Goal: Information Seeking & Learning: Learn about a topic

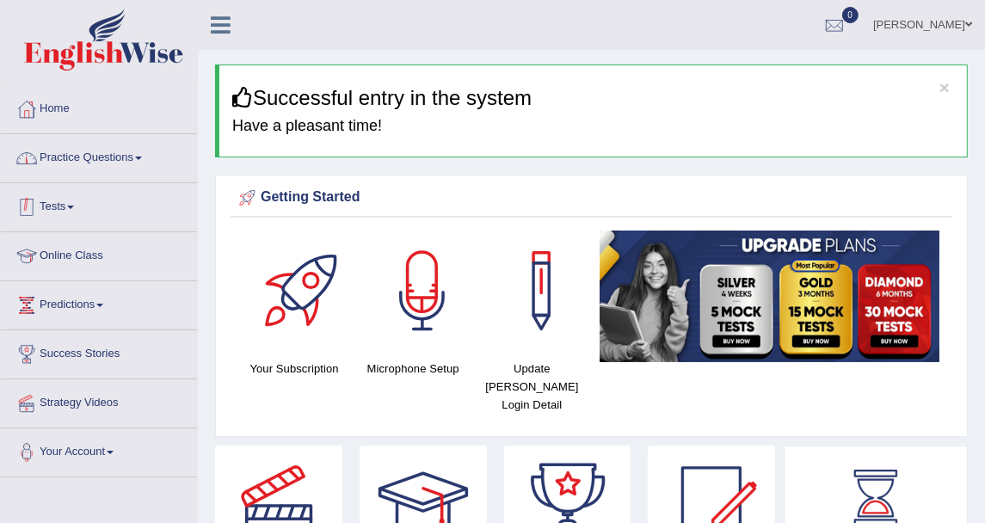
click at [126, 149] on link "Practice Questions" at bounding box center [99, 155] width 196 height 43
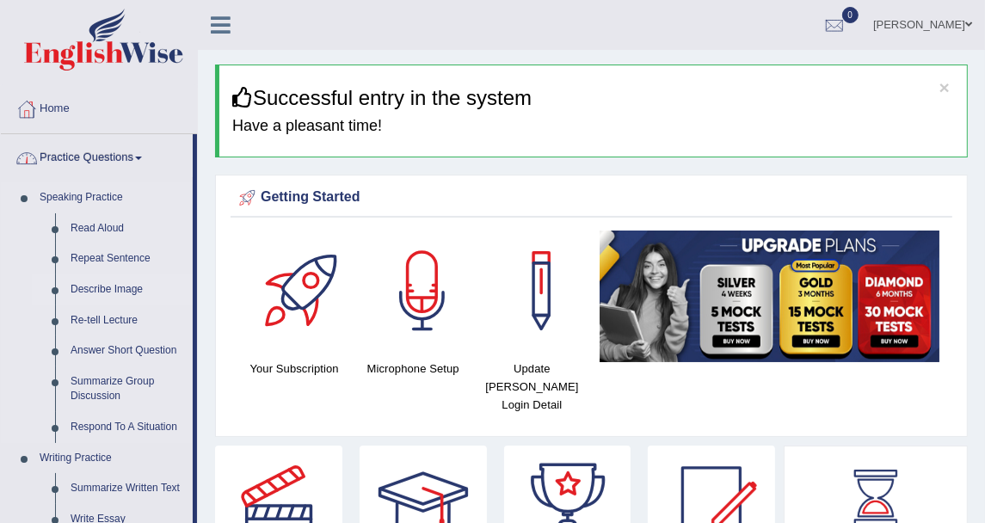
click at [108, 282] on link "Describe Image" at bounding box center [128, 289] width 130 height 31
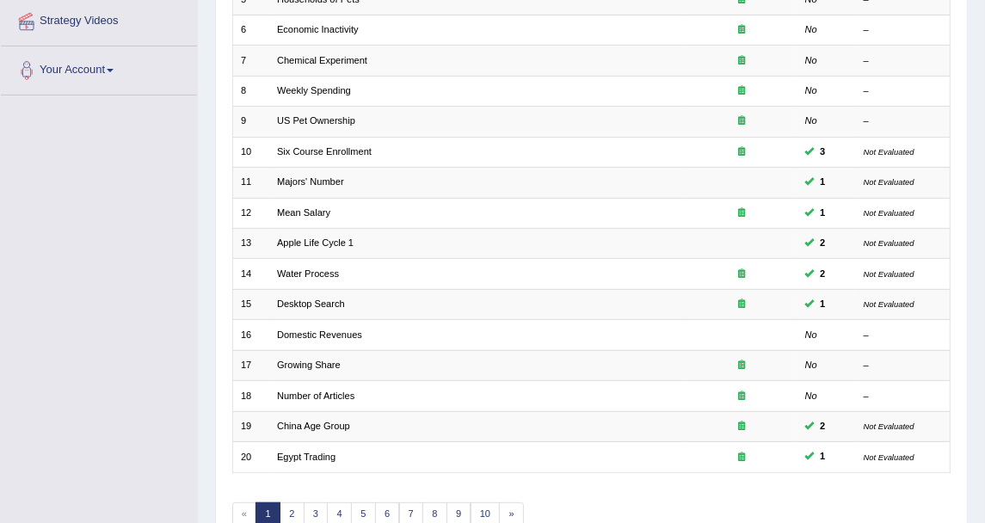
scroll to position [462, 0]
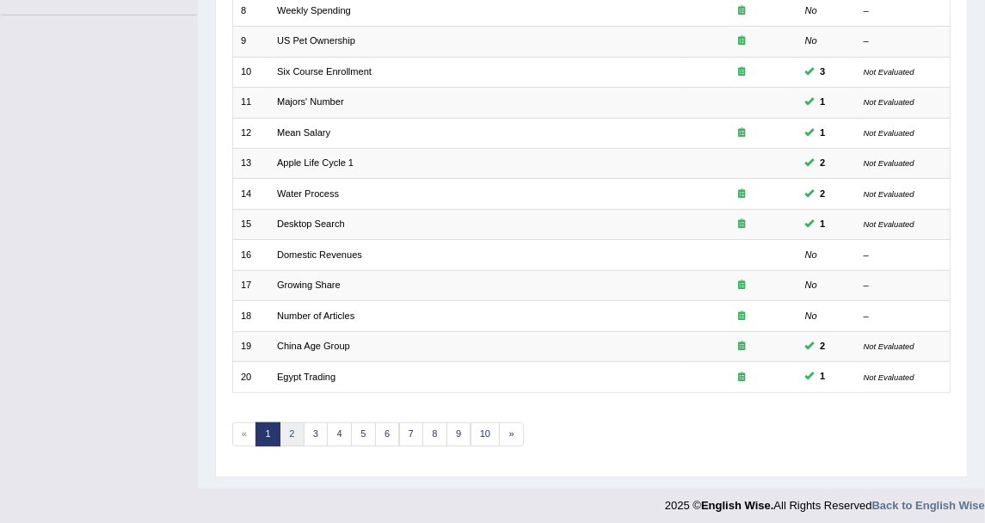
click at [287, 426] on link "2" at bounding box center [292, 434] width 25 height 24
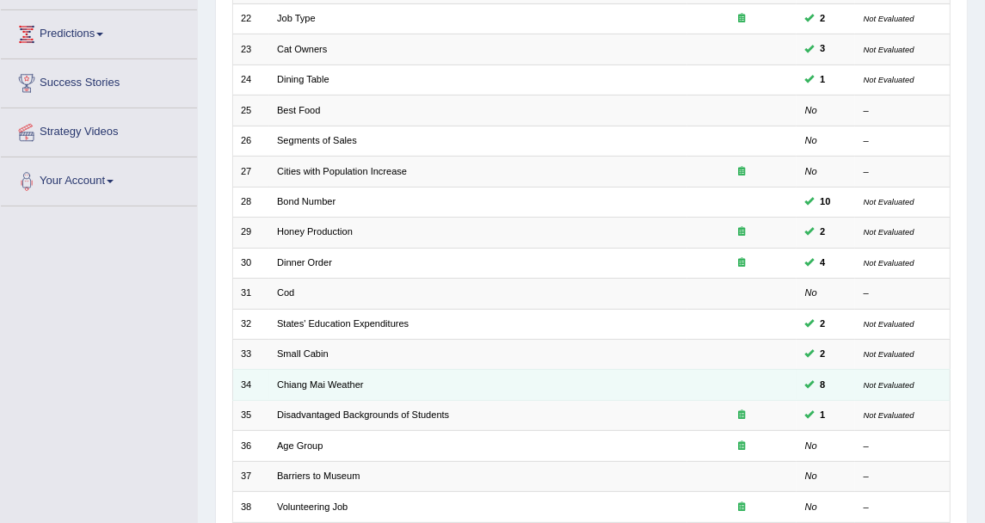
scroll to position [462, 0]
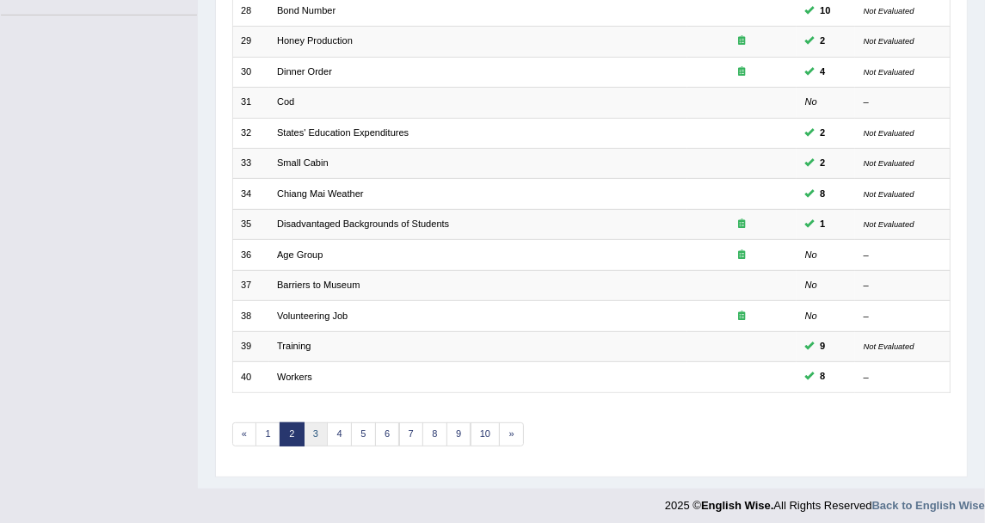
click at [305, 422] on link "3" at bounding box center [316, 434] width 25 height 24
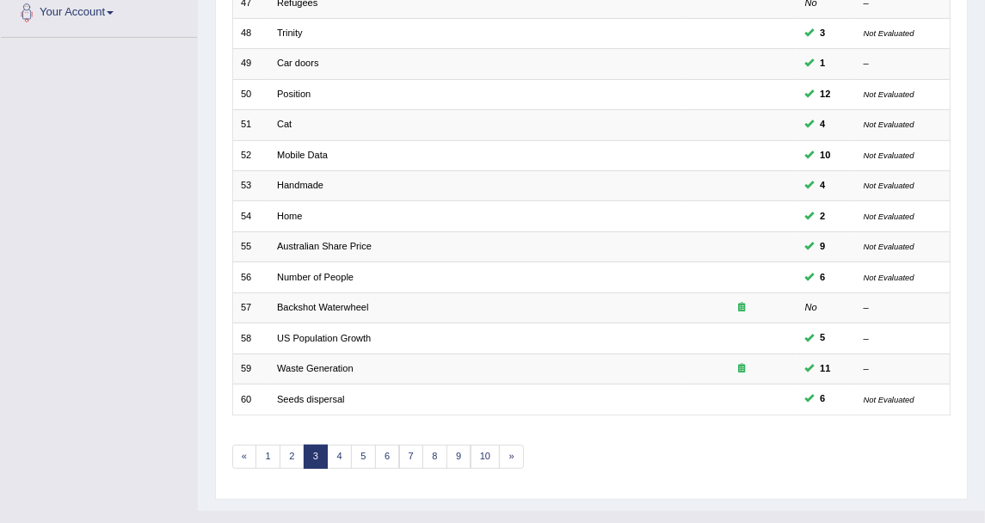
scroll to position [462, 0]
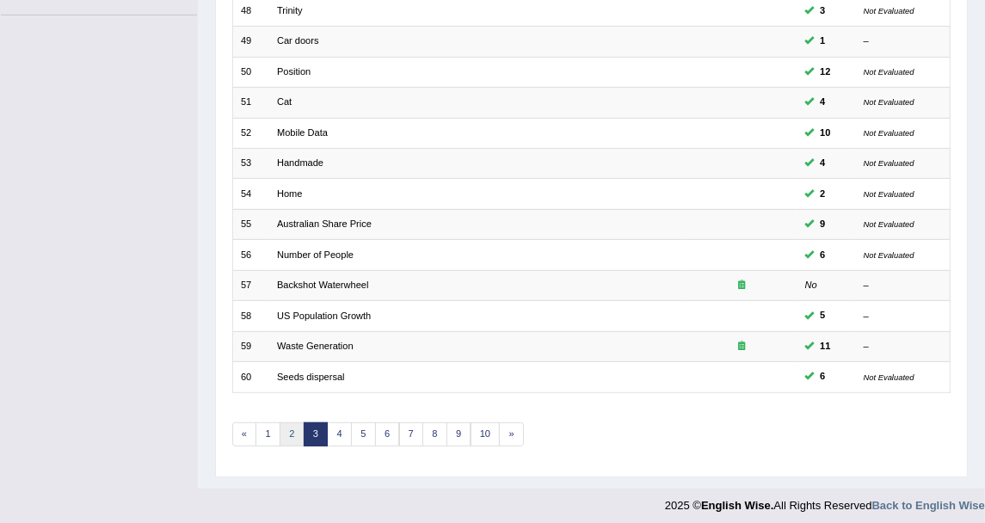
click at [282, 424] on link "2" at bounding box center [292, 434] width 25 height 24
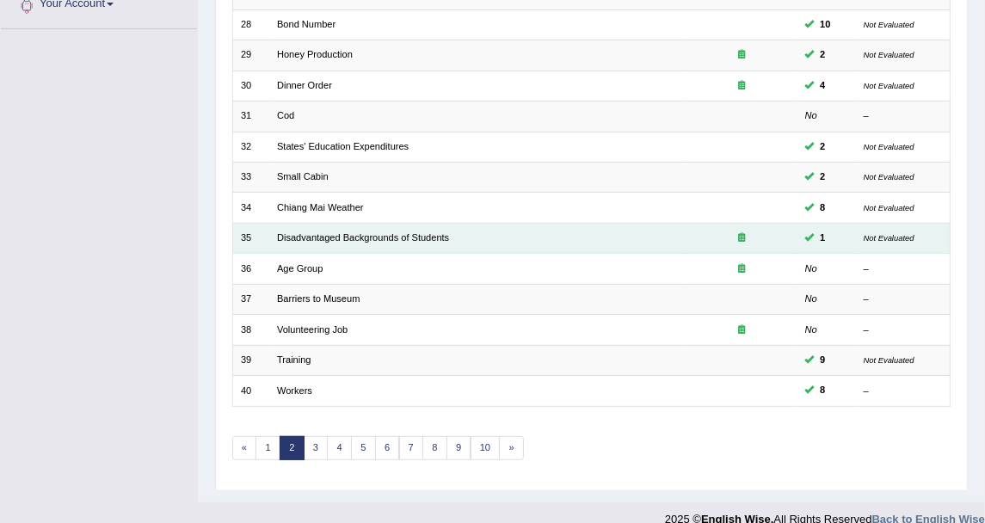
scroll to position [462, 0]
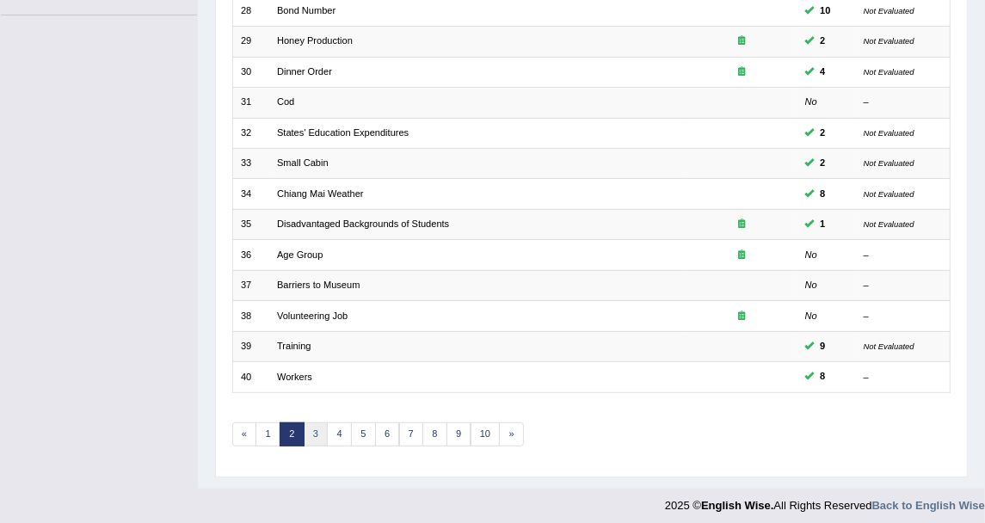
click at [311, 422] on link "3" at bounding box center [316, 434] width 25 height 24
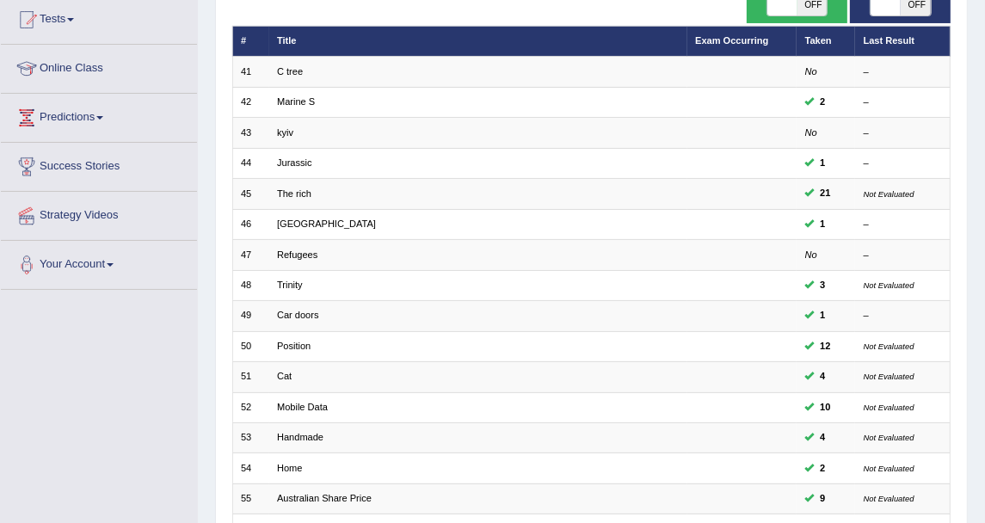
scroll to position [191, 0]
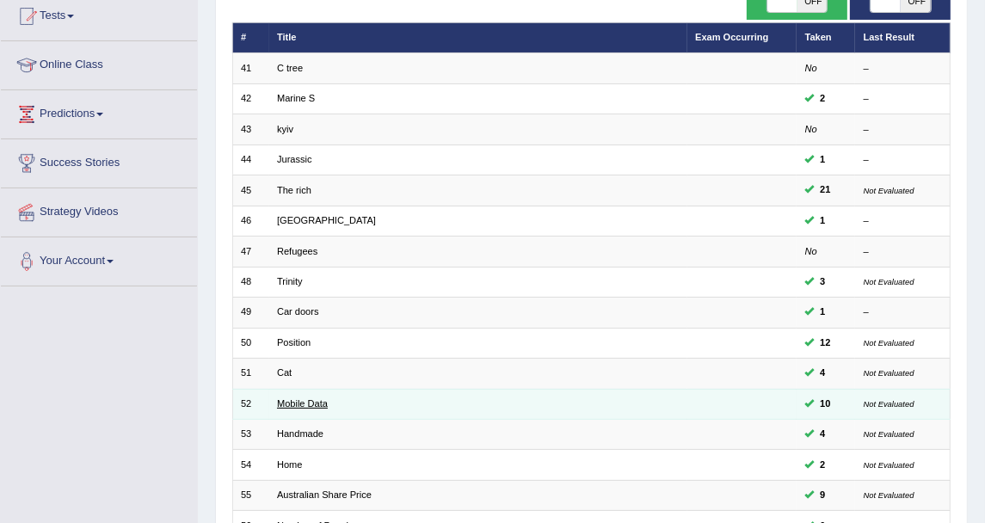
click at [312, 398] on link "Mobile Data" at bounding box center [302, 403] width 51 height 10
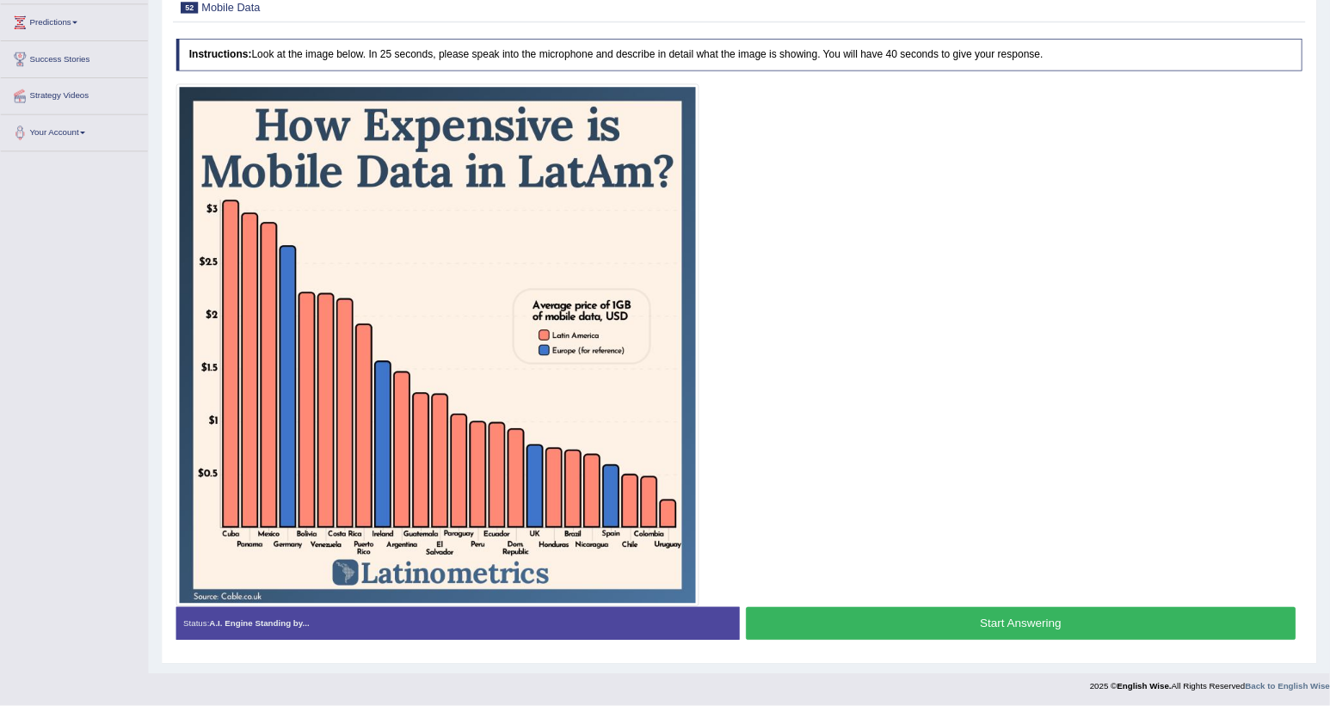
scroll to position [278, 0]
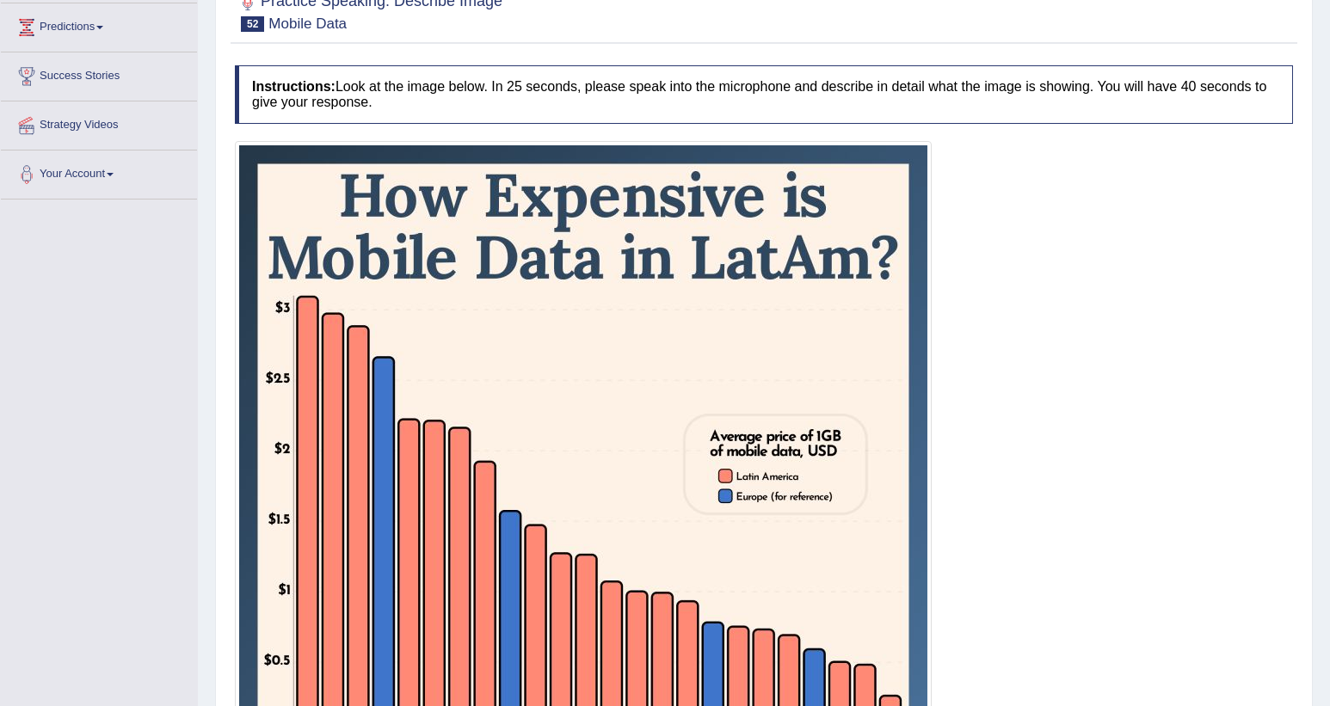
drag, startPoint x: 943, startPoint y: 0, endPoint x: 677, endPoint y: 333, distance: 426.0
click at [677, 333] on img at bounding box center [583, 489] width 688 height 688
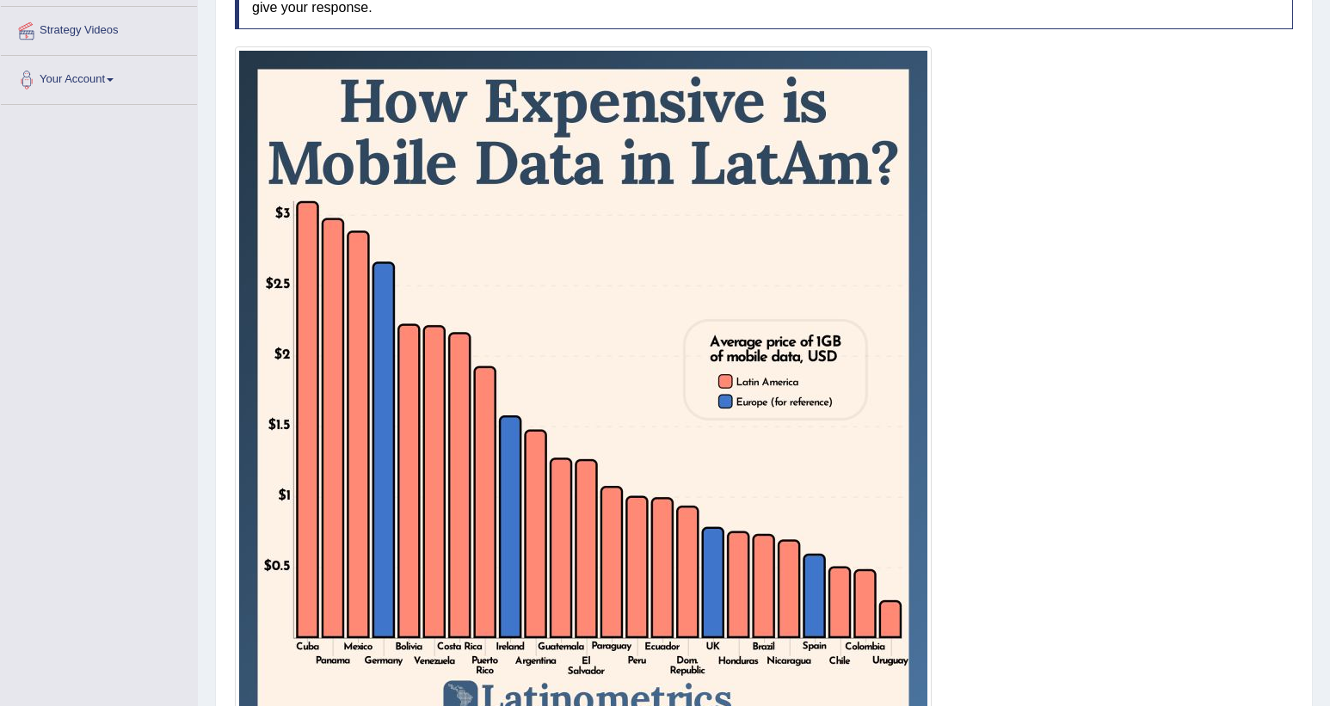
scroll to position [406, 0]
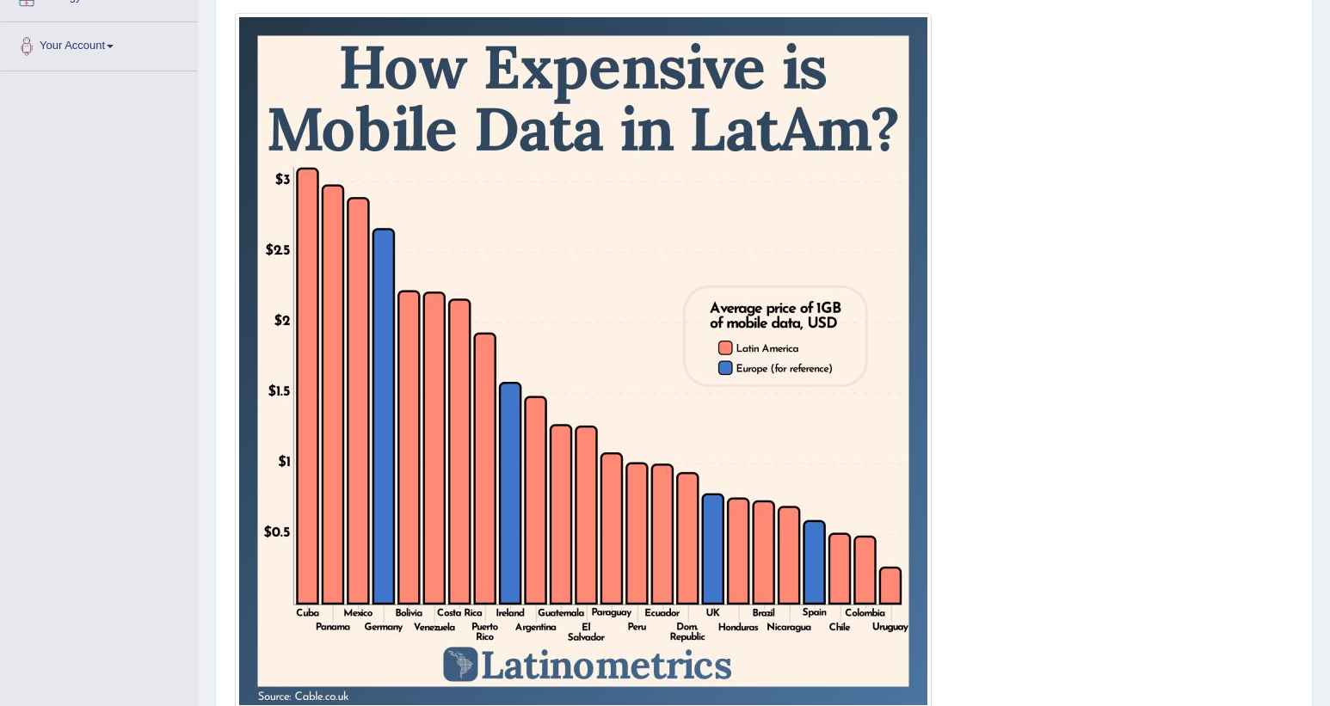
click at [977, 353] on div at bounding box center [764, 361] width 1058 height 697
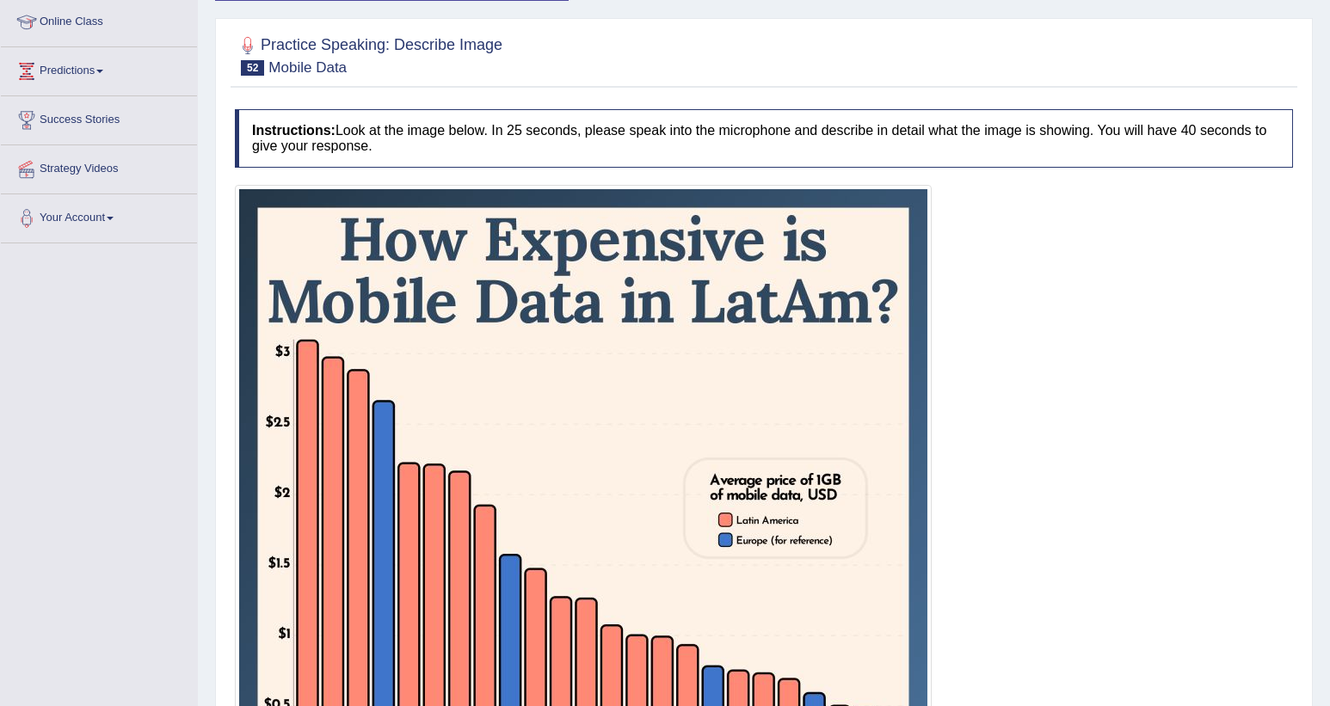
scroll to position [153, 0]
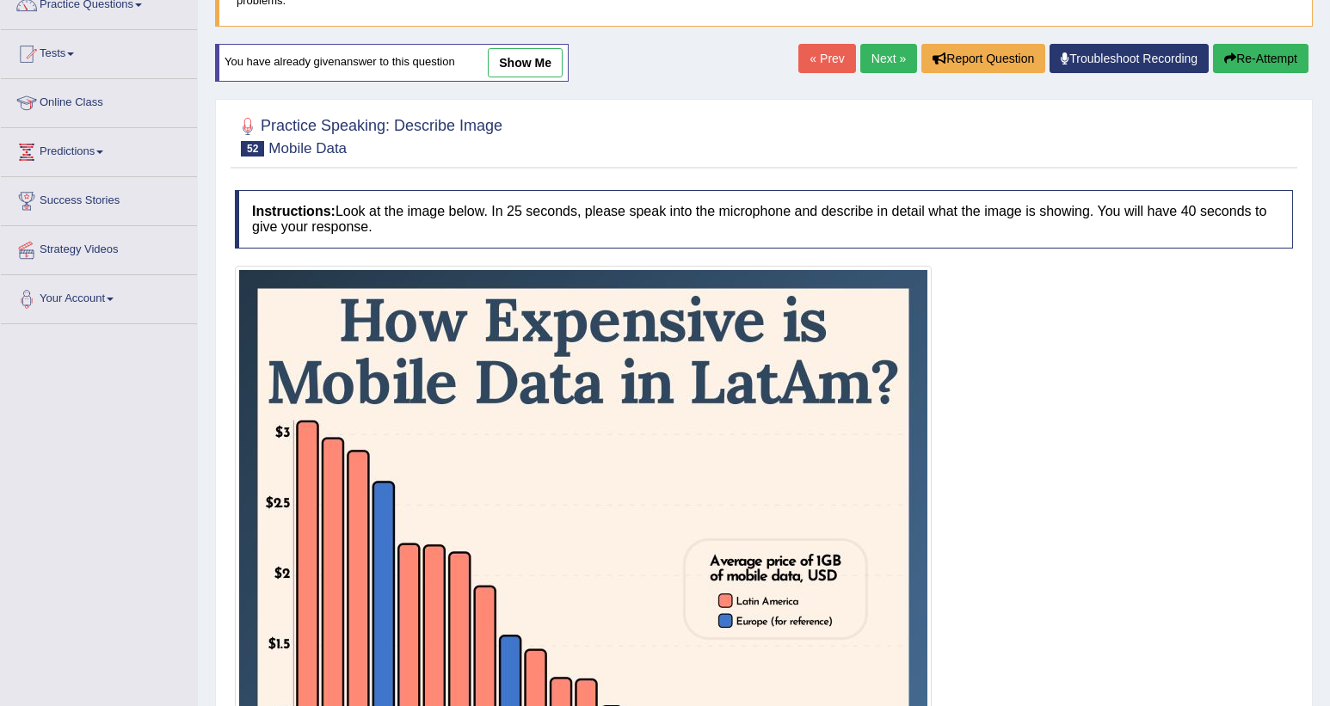
drag, startPoint x: 557, startPoint y: 57, endPoint x: 645, endPoint y: 58, distance: 88.6
click at [557, 58] on link "show me" at bounding box center [525, 62] width 75 height 29
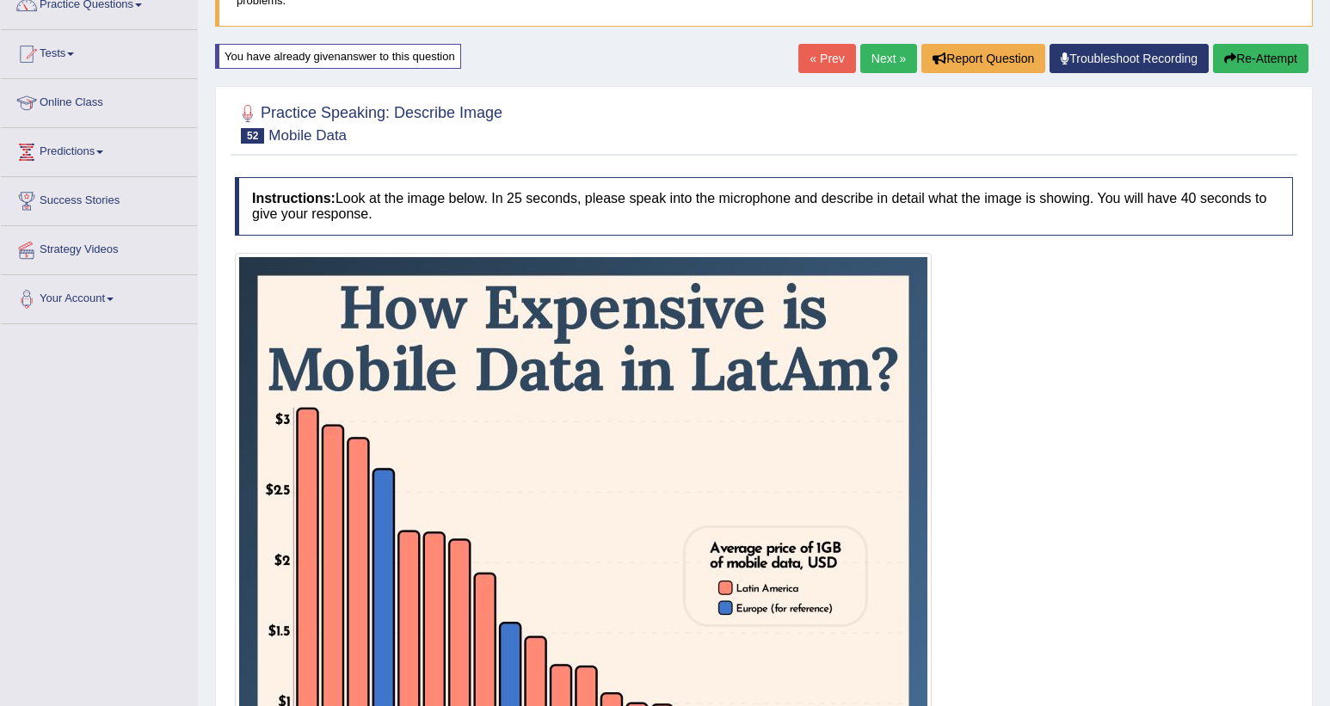
click at [984, 59] on icon "button" at bounding box center [1230, 58] width 12 height 12
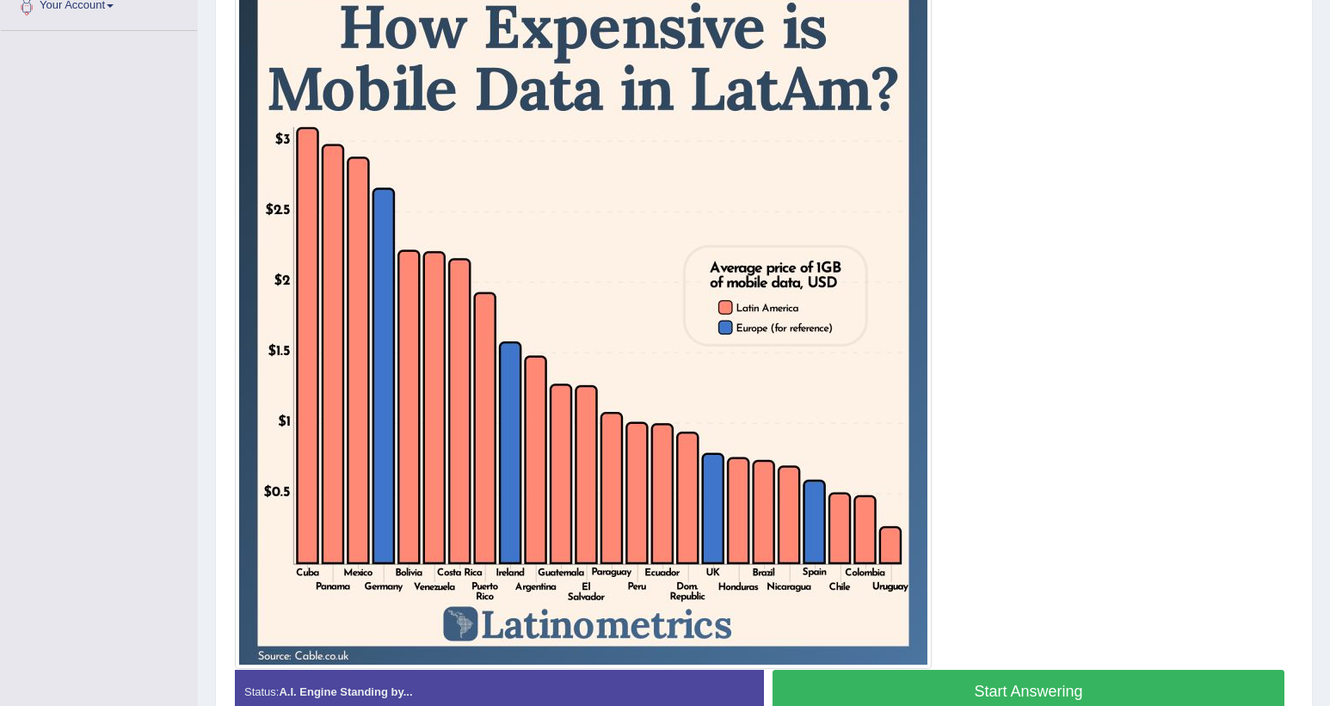
scroll to position [539, 0]
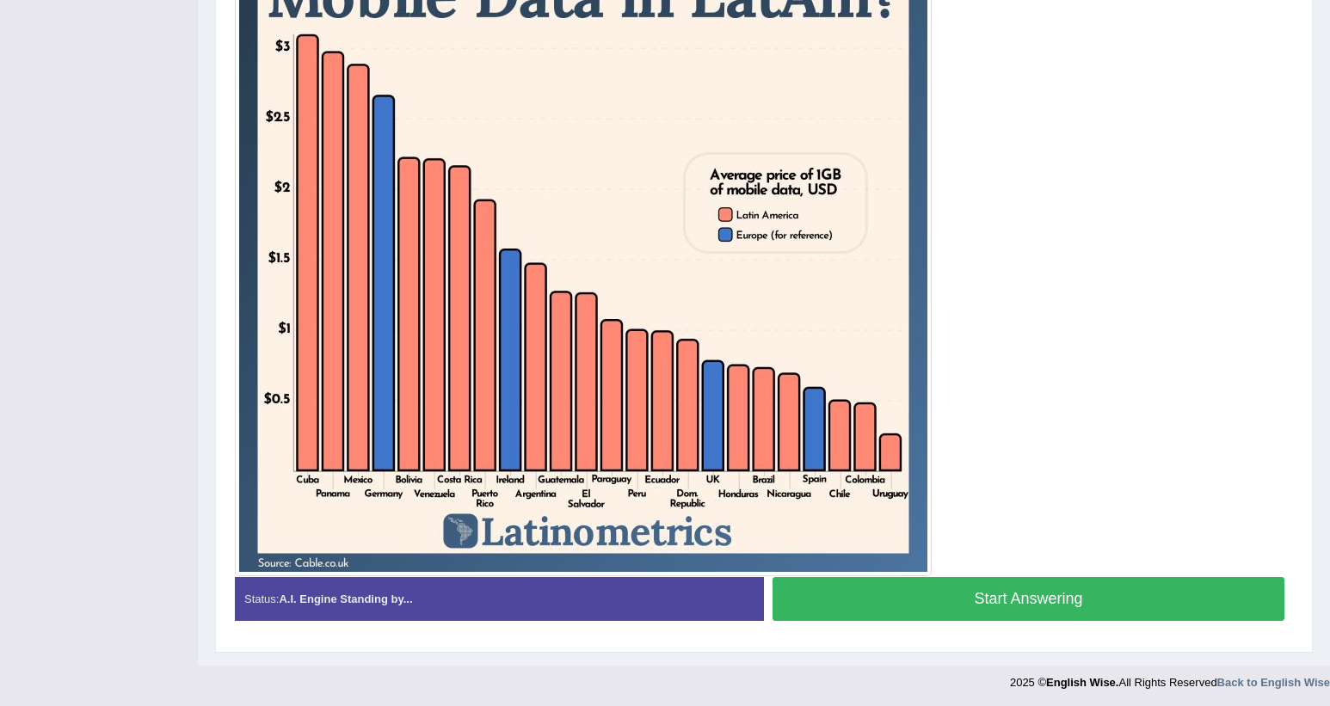
click at [932, 597] on button "Start Answering" at bounding box center [1028, 599] width 512 height 44
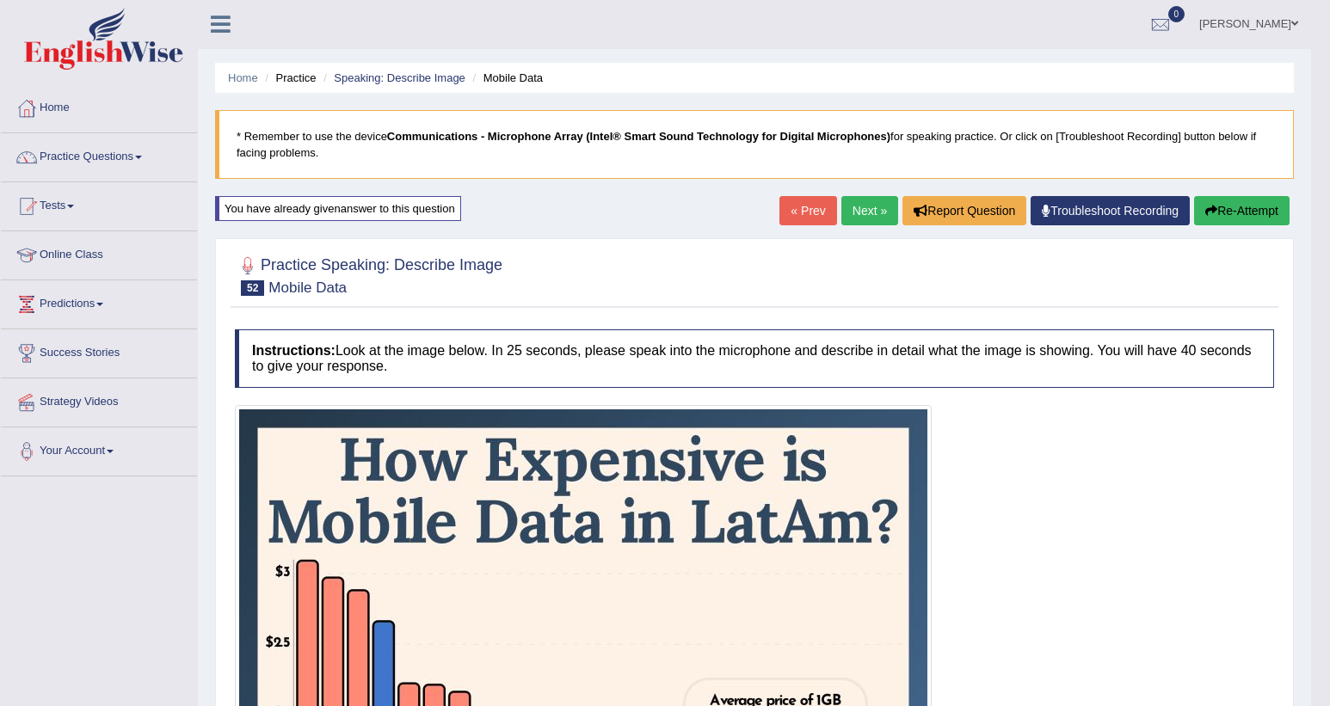
scroll to position [0, 0]
click at [390, 80] on link "Speaking: Describe Image" at bounding box center [399, 78] width 131 height 13
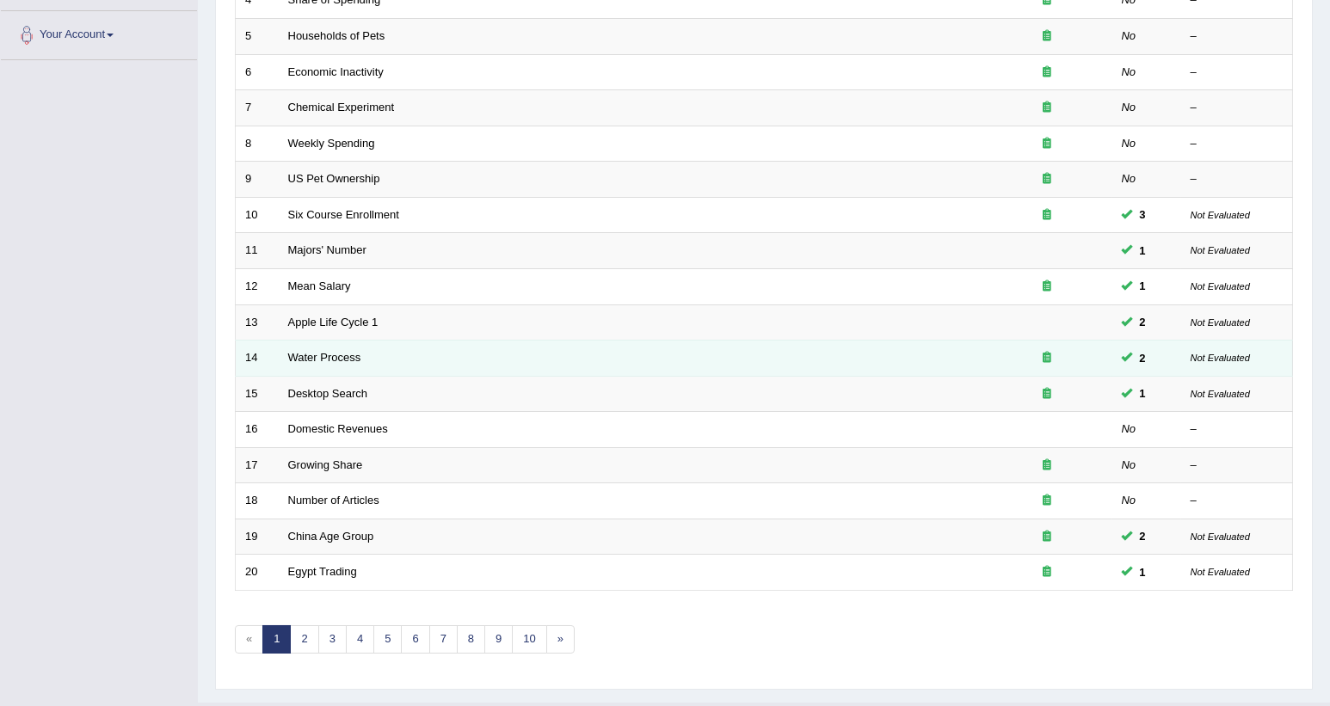
scroll to position [427, 0]
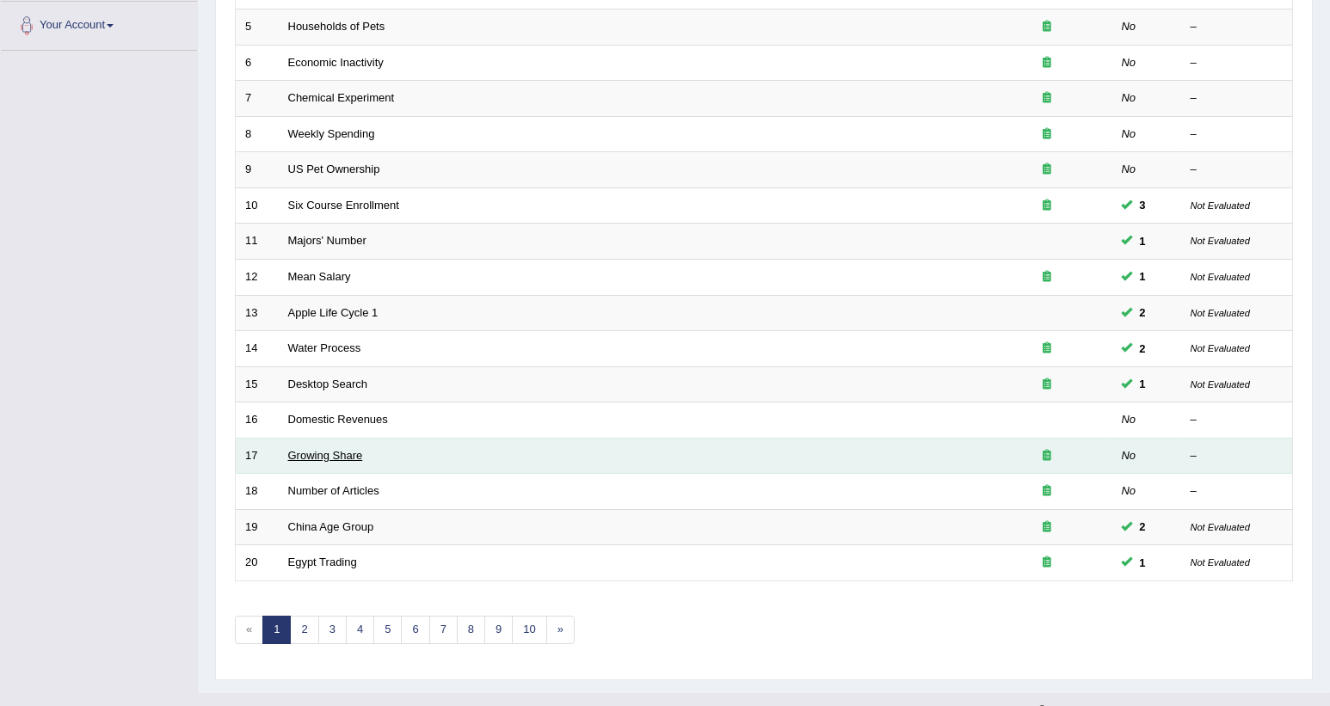
click at [337, 449] on link "Growing Share" at bounding box center [325, 455] width 75 height 13
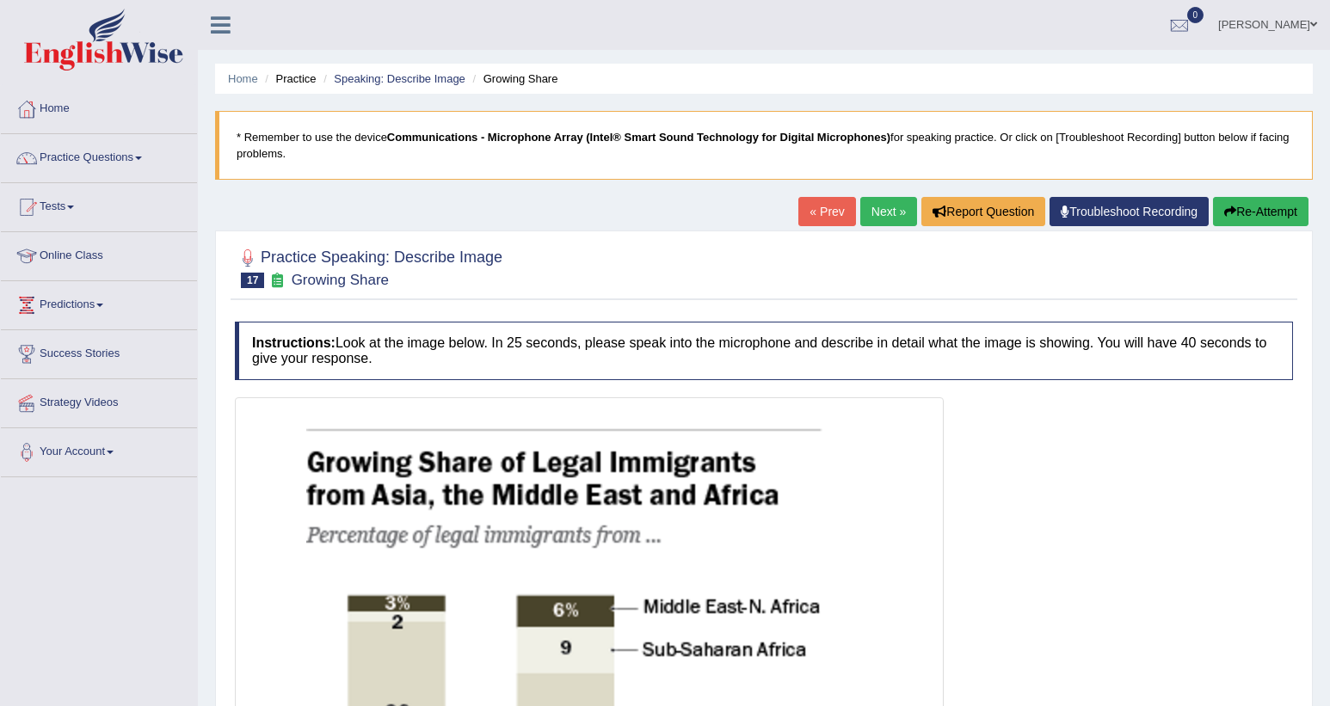
scroll to position [129, 0]
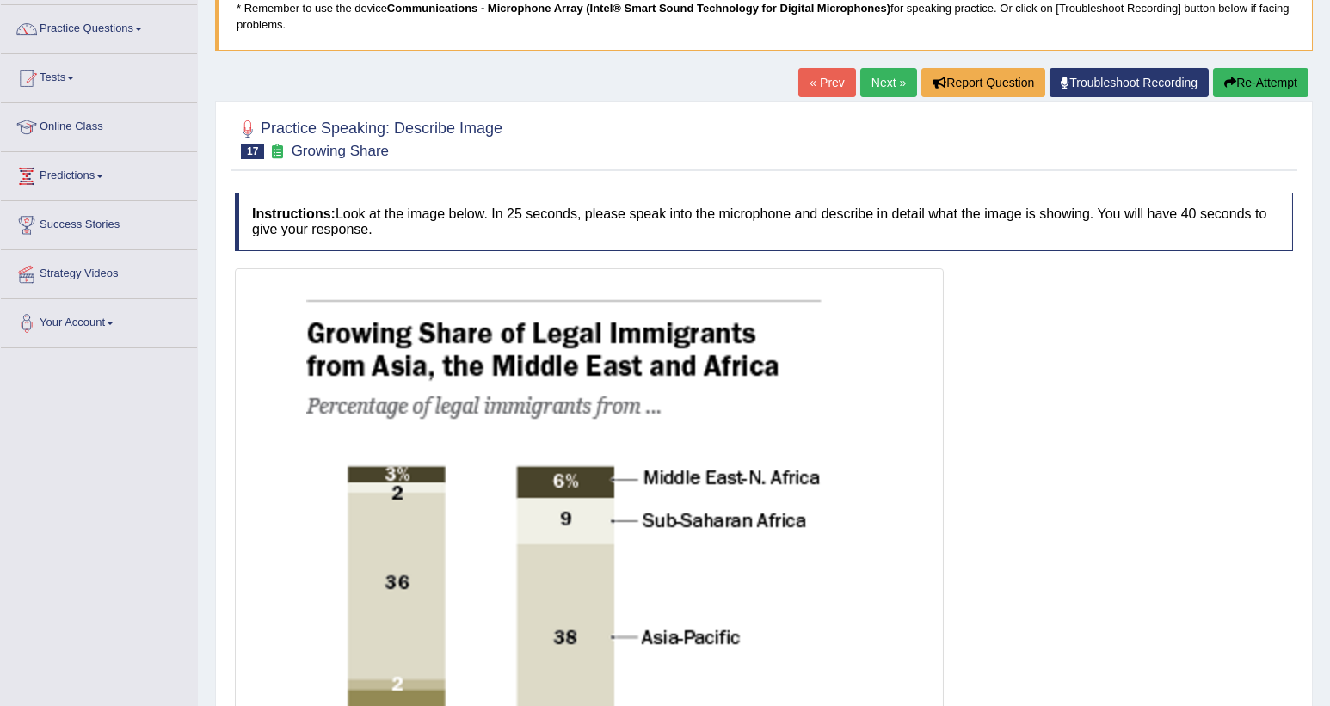
click at [883, 86] on link "Next »" at bounding box center [888, 82] width 57 height 29
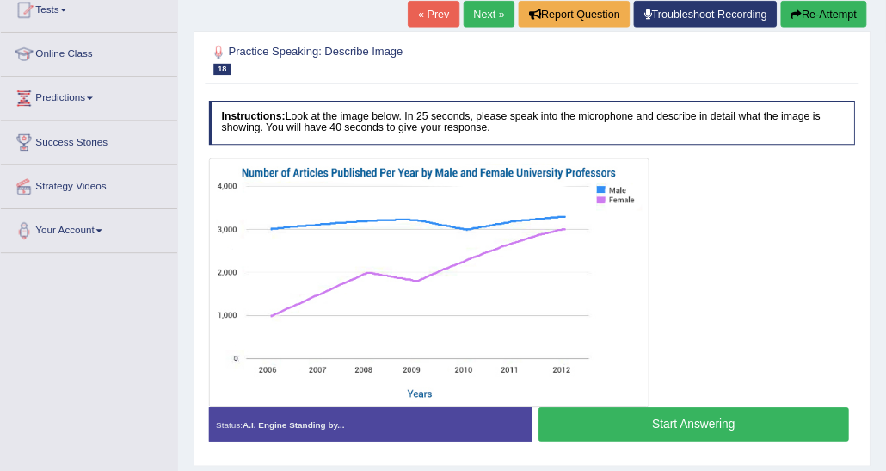
scroll to position [197, 0]
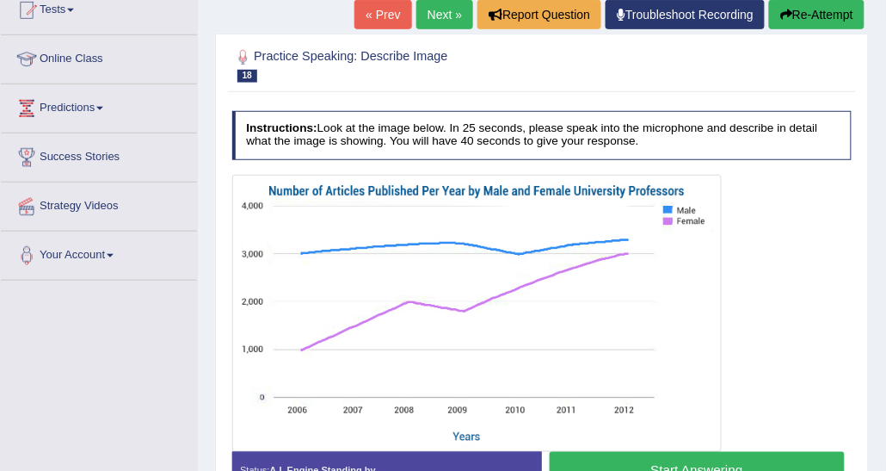
drag, startPoint x: 1030, startPoint y: 159, endPoint x: 329, endPoint y: 123, distance: 702.0
click at [329, 123] on h4 "Instructions: Look at the image below. In 25 seconds, please speak into the mic…" at bounding box center [542, 135] width 620 height 49
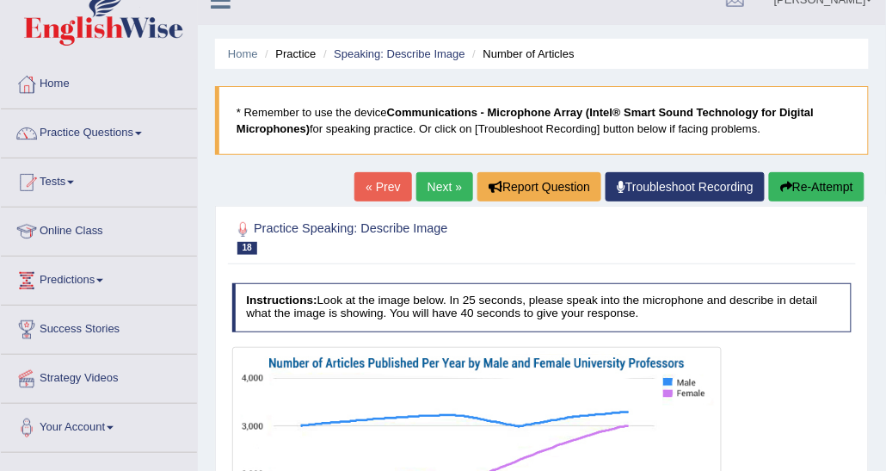
scroll to position [25, 0]
click at [400, 51] on link "Speaking: Describe Image" at bounding box center [399, 53] width 131 height 13
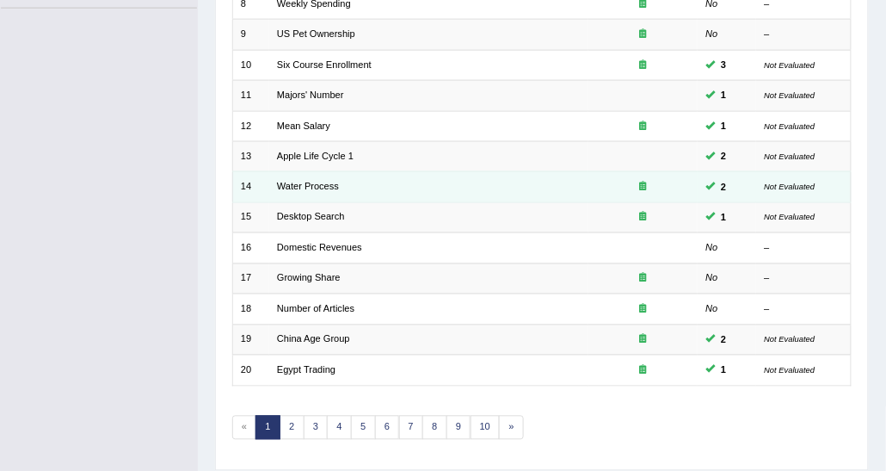
scroll to position [514, 0]
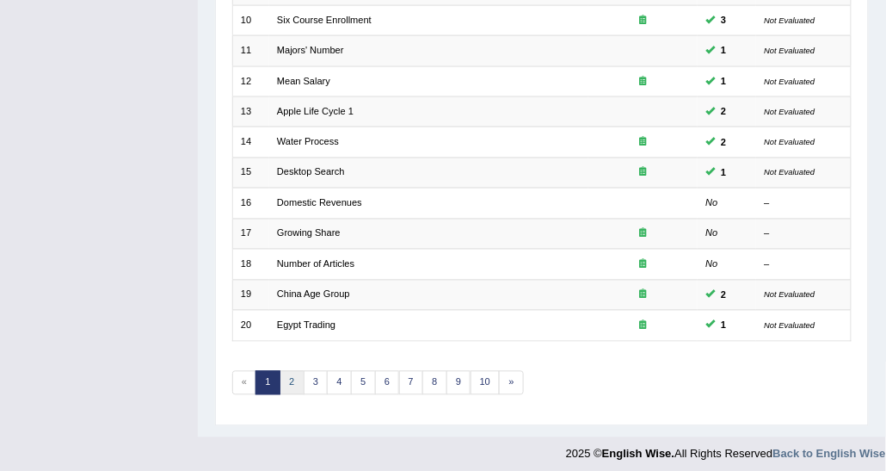
click at [294, 379] on link "2" at bounding box center [292, 383] width 25 height 24
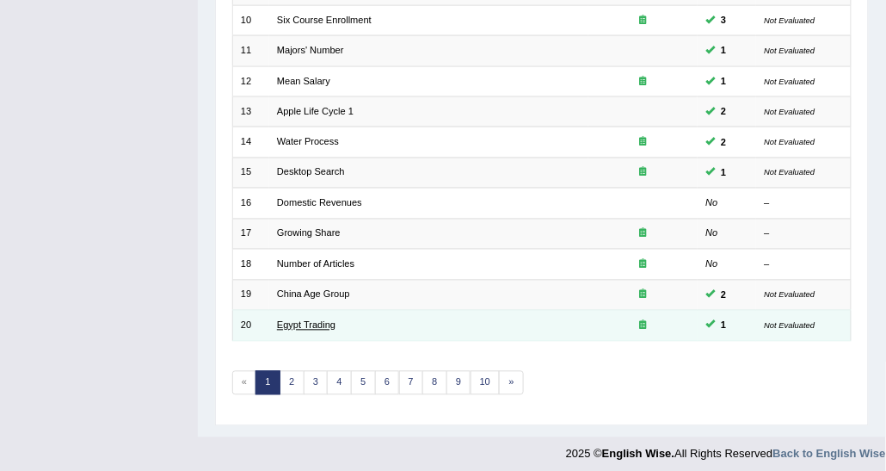
click at [298, 320] on link "Egypt Trading" at bounding box center [306, 325] width 58 height 10
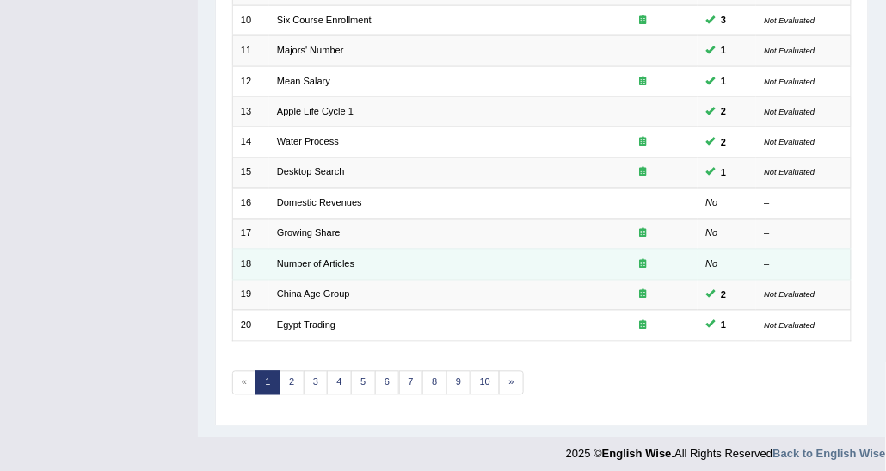
click at [337, 249] on td "Number of Articles" at bounding box center [428, 264] width 319 height 30
click at [337, 259] on link "Number of Articles" at bounding box center [315, 264] width 77 height 10
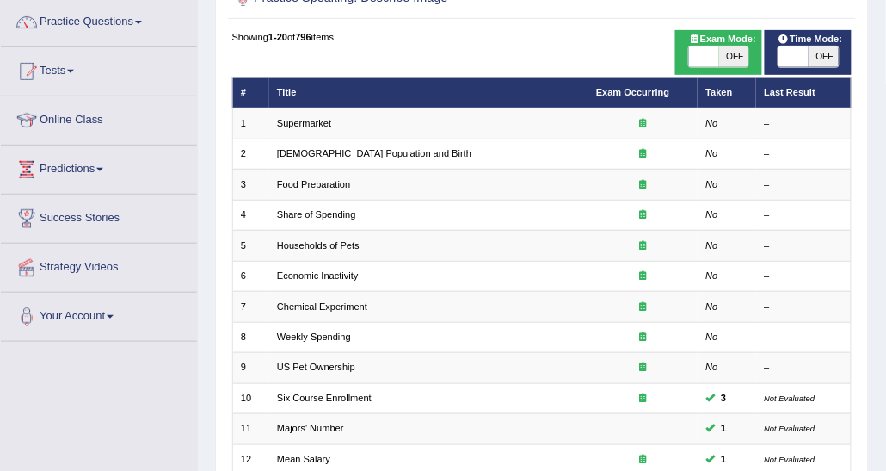
scroll to position [84, 0]
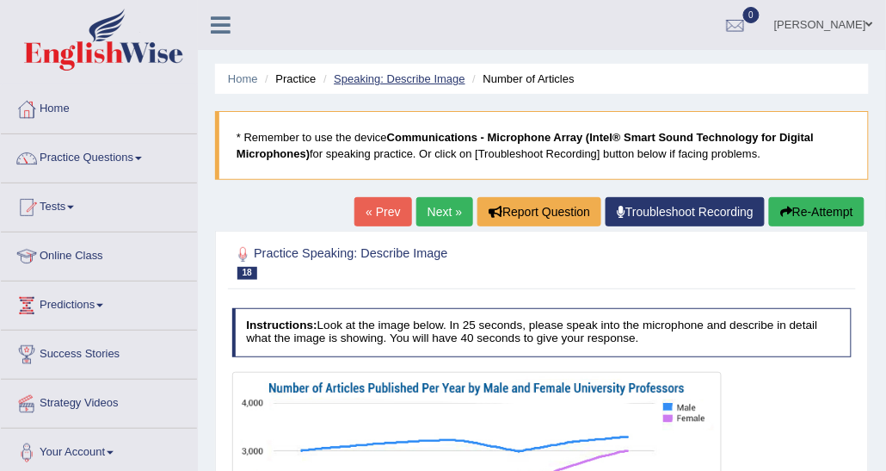
click at [375, 84] on link "Speaking: Describe Image" at bounding box center [399, 78] width 131 height 13
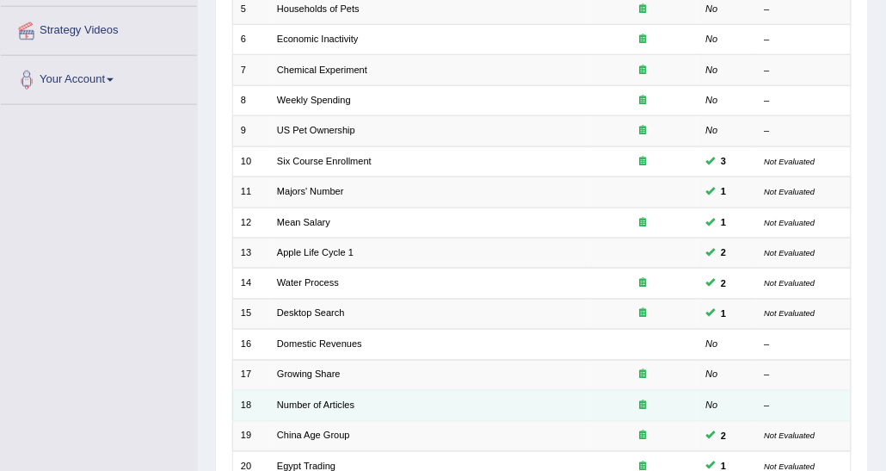
scroll to position [256, 0]
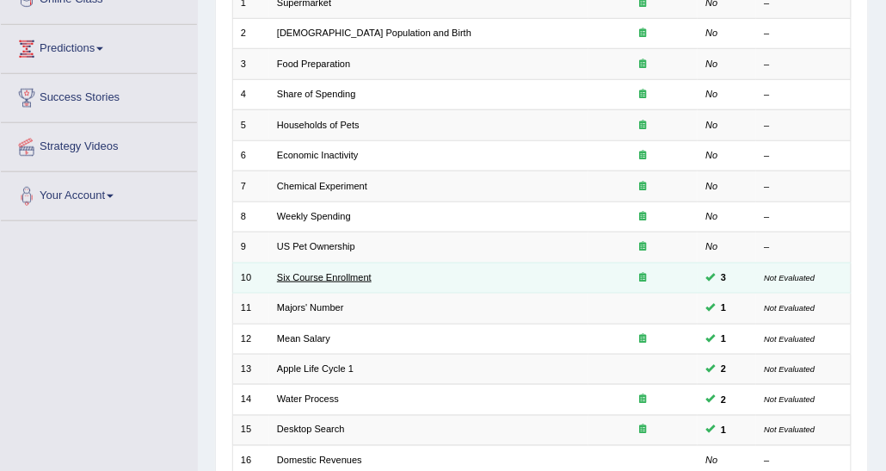
click at [330, 272] on link "Six Course Enrollment" at bounding box center [324, 277] width 95 height 10
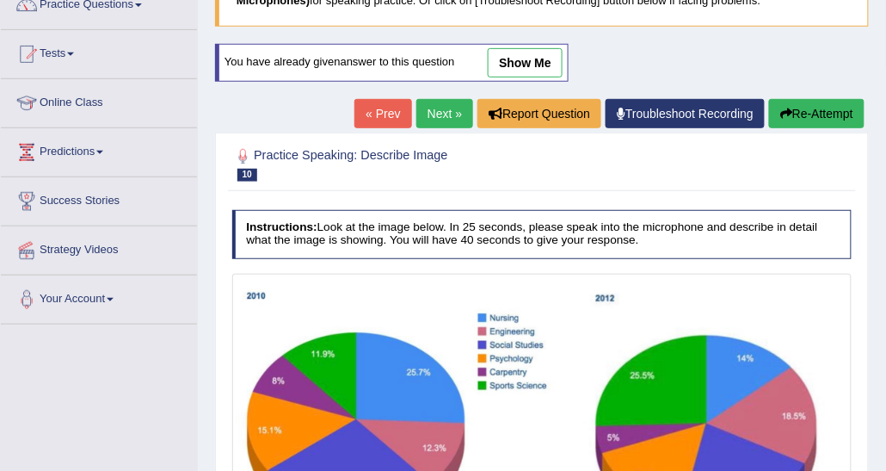
scroll to position [86, 0]
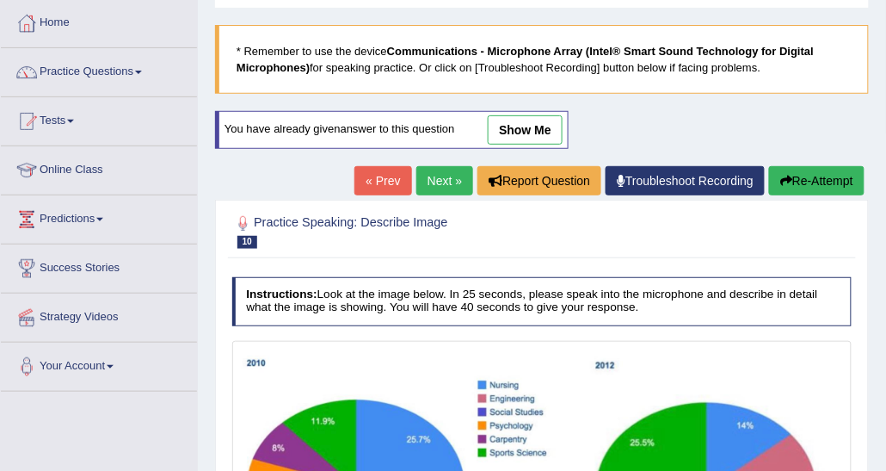
click at [538, 135] on link "show me" at bounding box center [525, 129] width 75 height 29
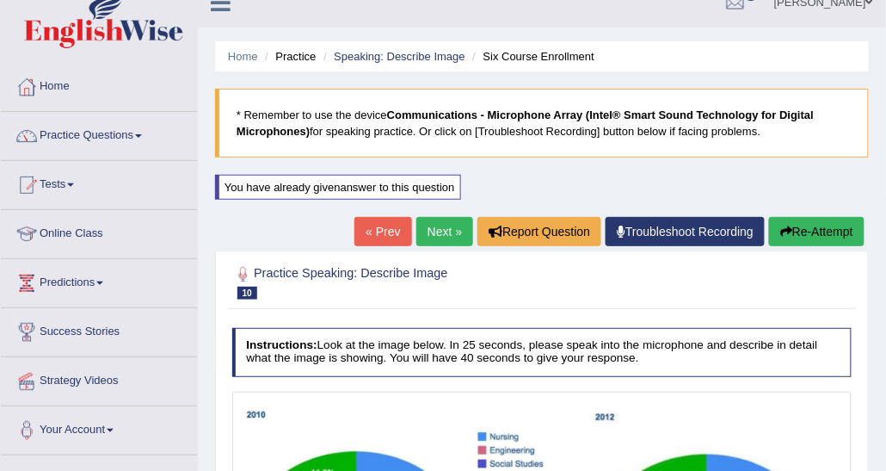
scroll to position [0, 0]
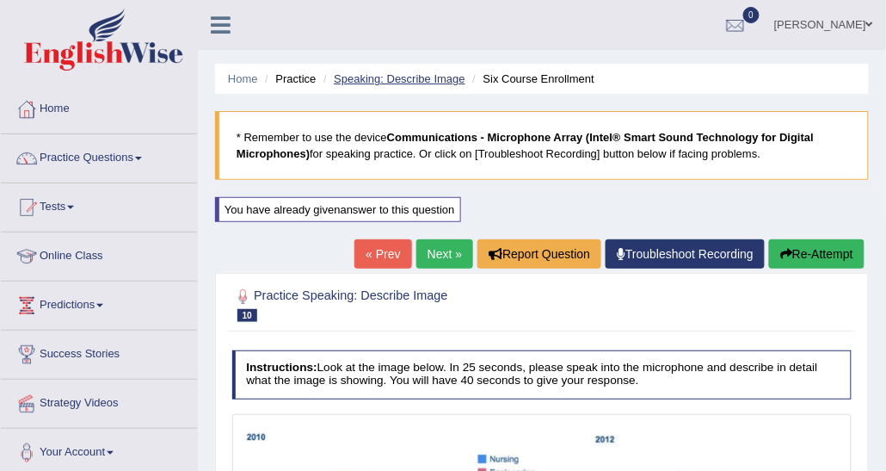
click at [425, 81] on link "Speaking: Describe Image" at bounding box center [399, 78] width 131 height 13
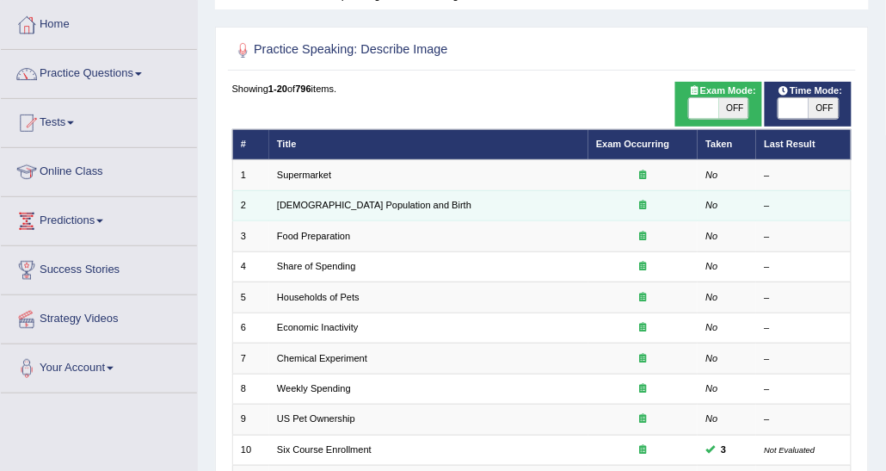
scroll to position [172, 0]
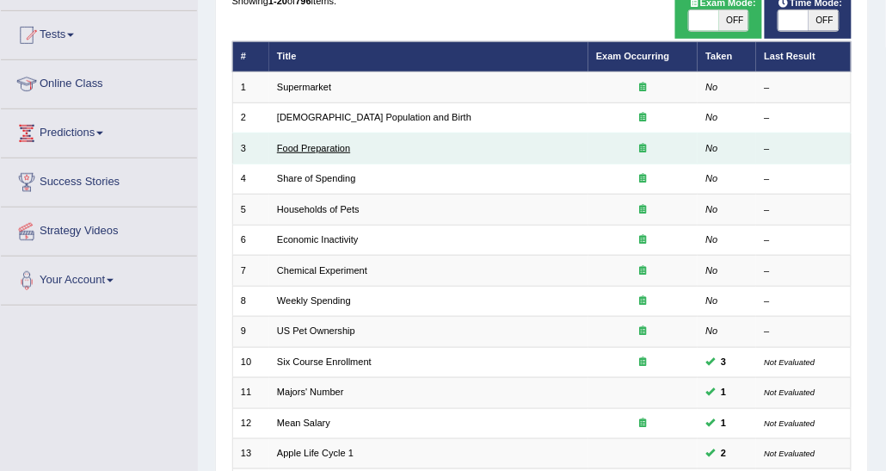
click at [346, 145] on link "Food Preparation" at bounding box center [313, 148] width 73 height 10
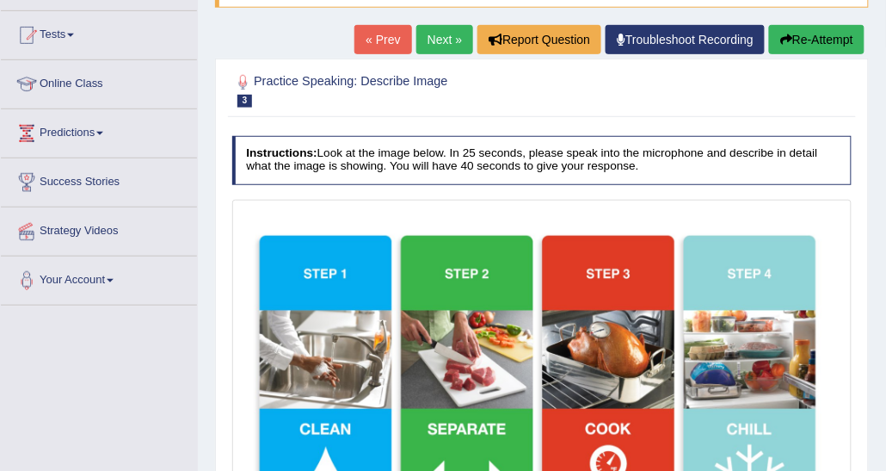
scroll to position [86, 0]
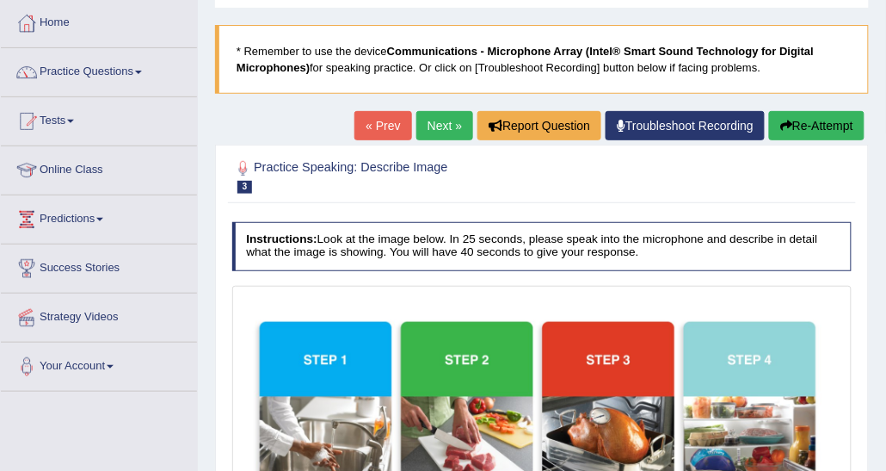
click at [436, 120] on link "Next »" at bounding box center [444, 125] width 57 height 29
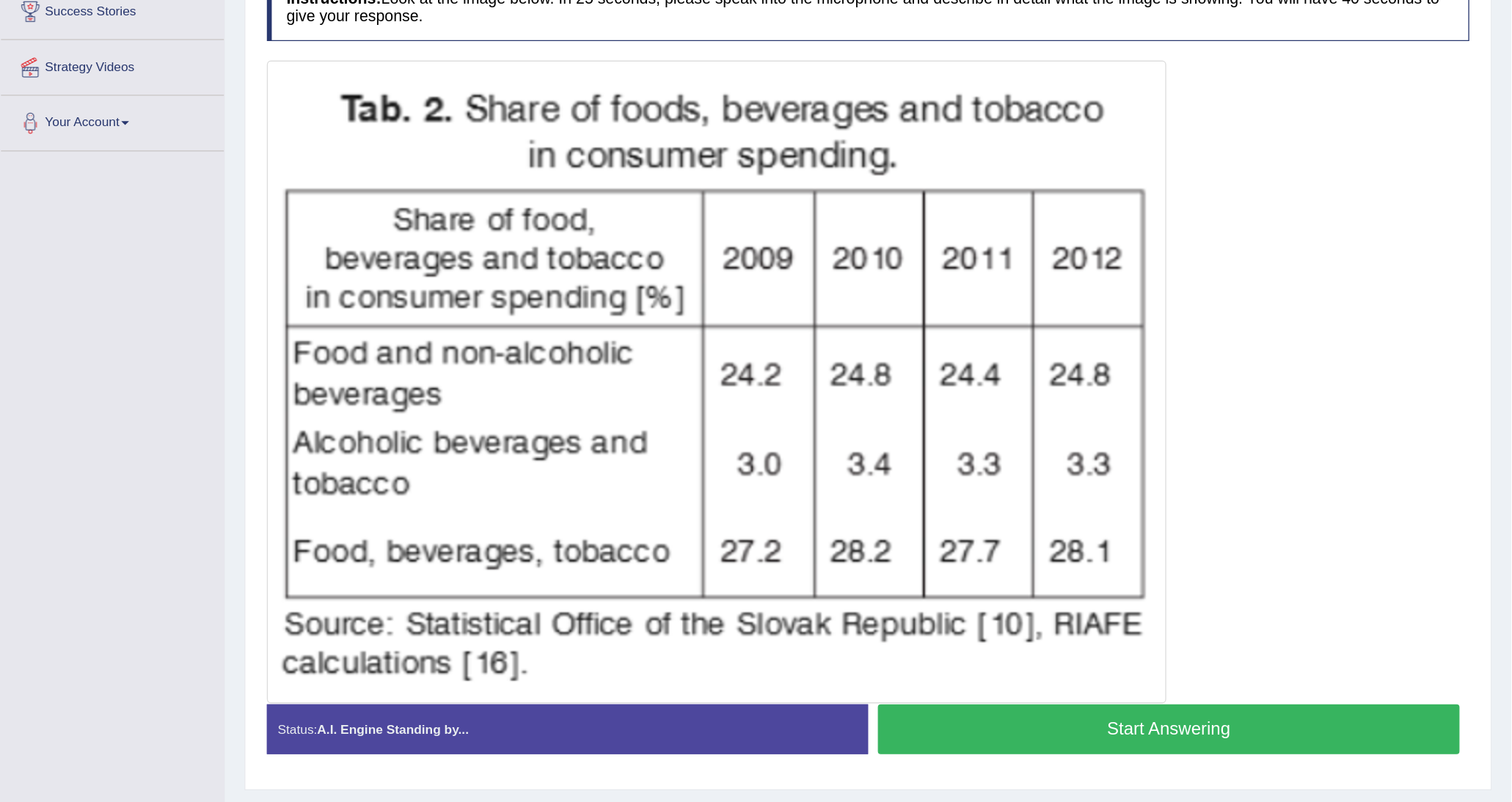
scroll to position [107, 0]
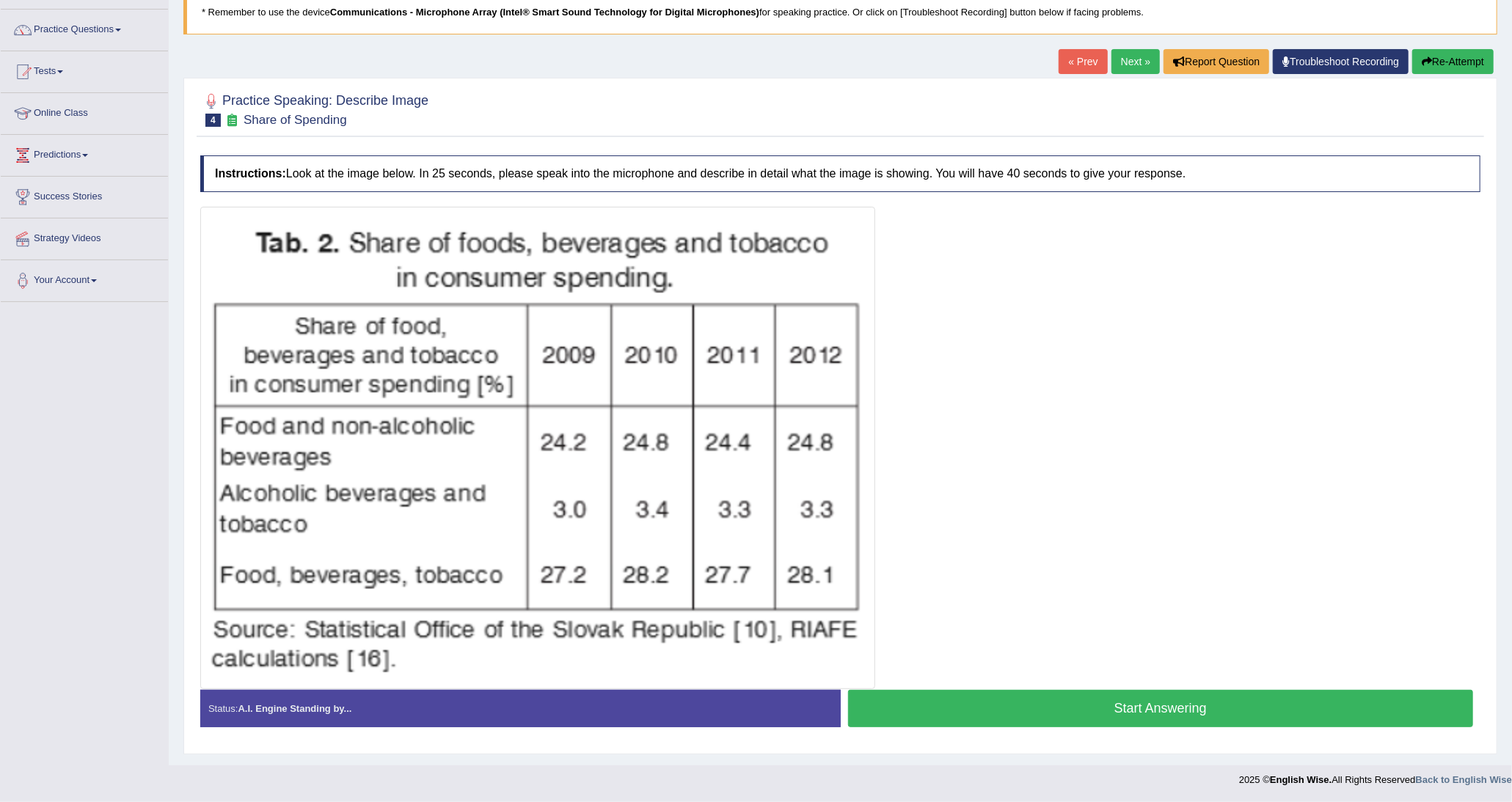
drag, startPoint x: 704, startPoint y: 1, endPoint x: 912, endPoint y: 254, distance: 327.5
click at [755, 254] on div at bounding box center [840, 448] width 1280 height 482
click at [755, 401] on button "Start Answering" at bounding box center [1161, 708] width 626 height 38
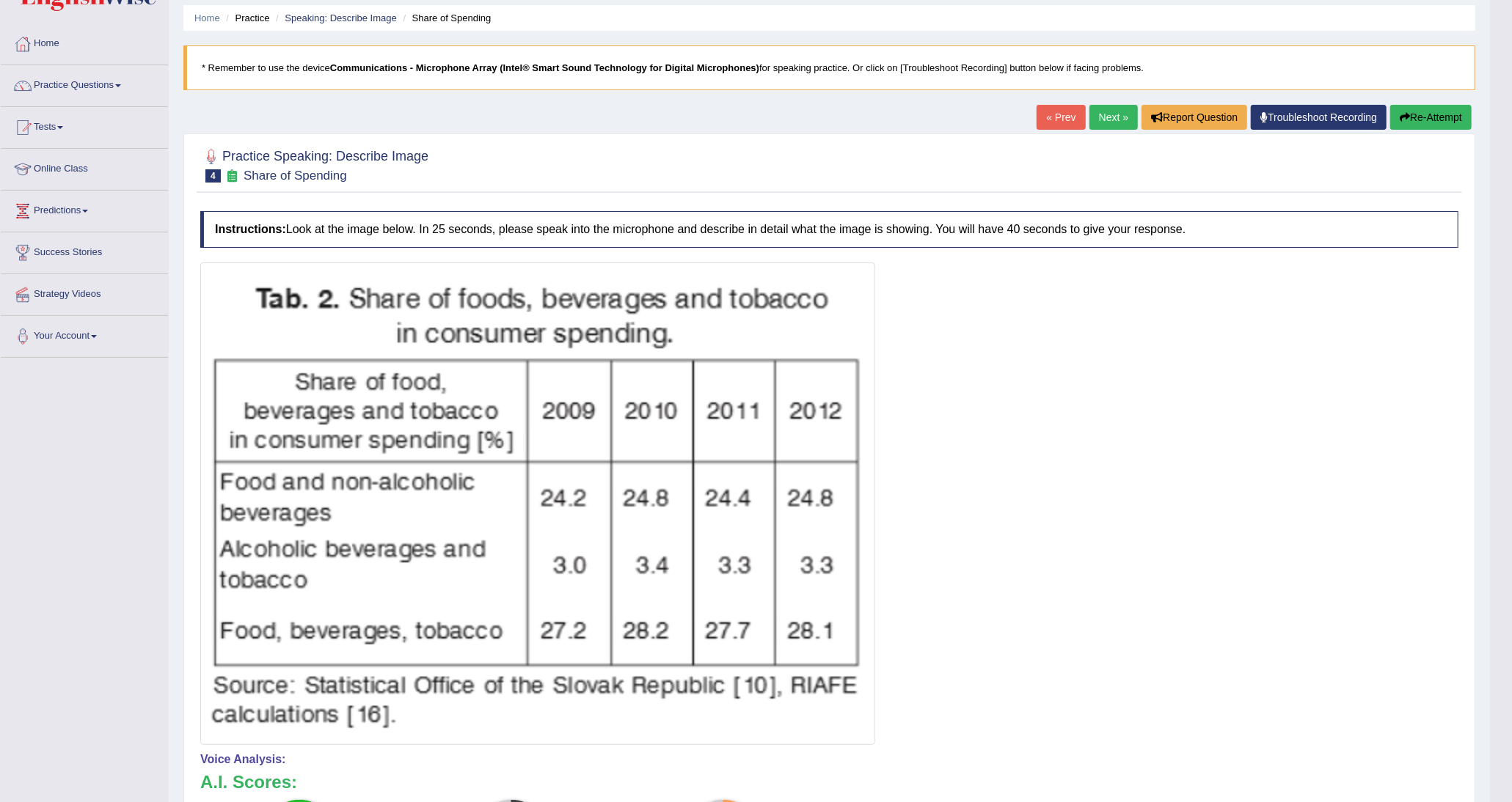
scroll to position [0, 0]
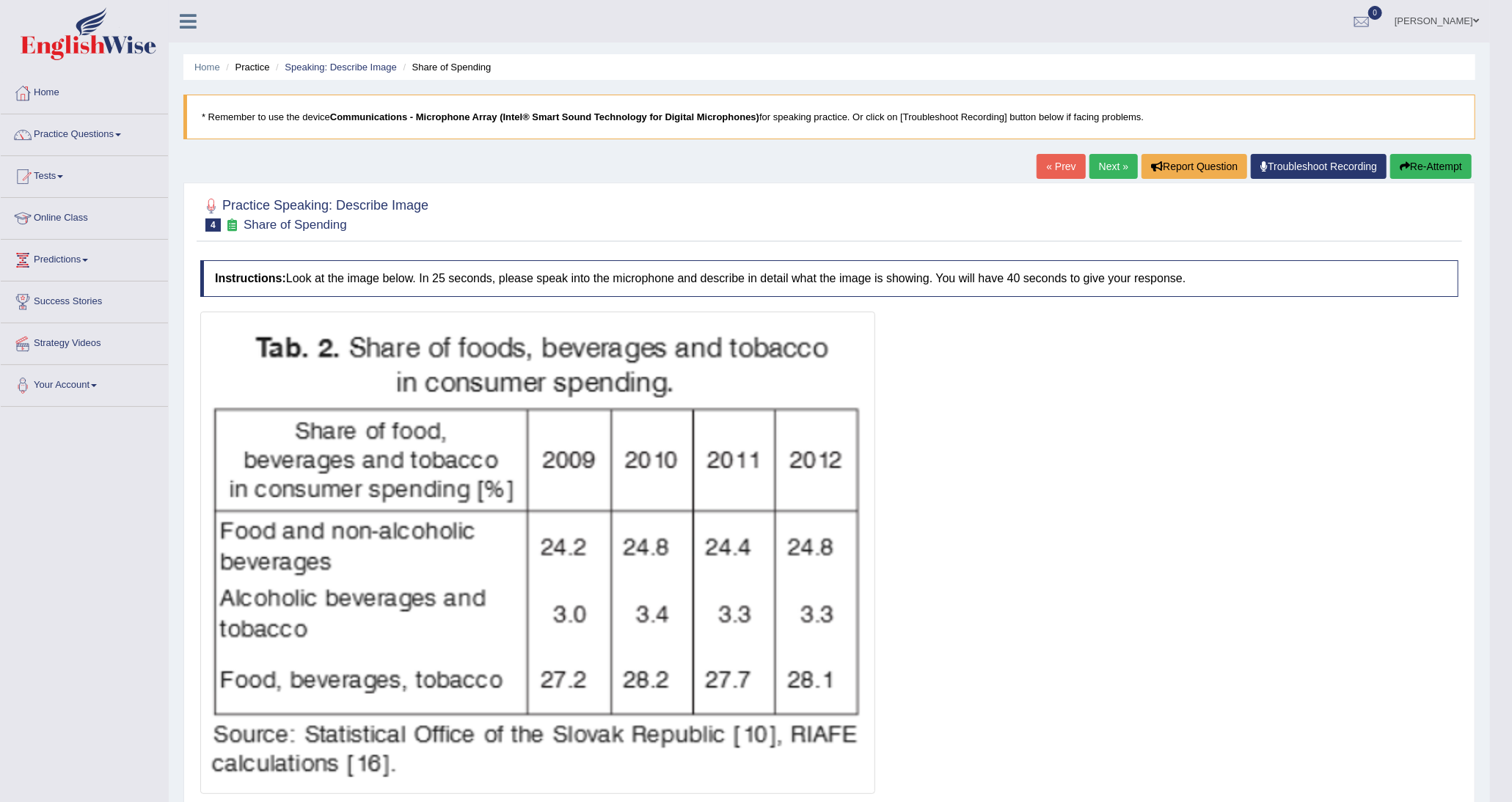
click at [755, 160] on link "Next »" at bounding box center [1113, 166] width 49 height 25
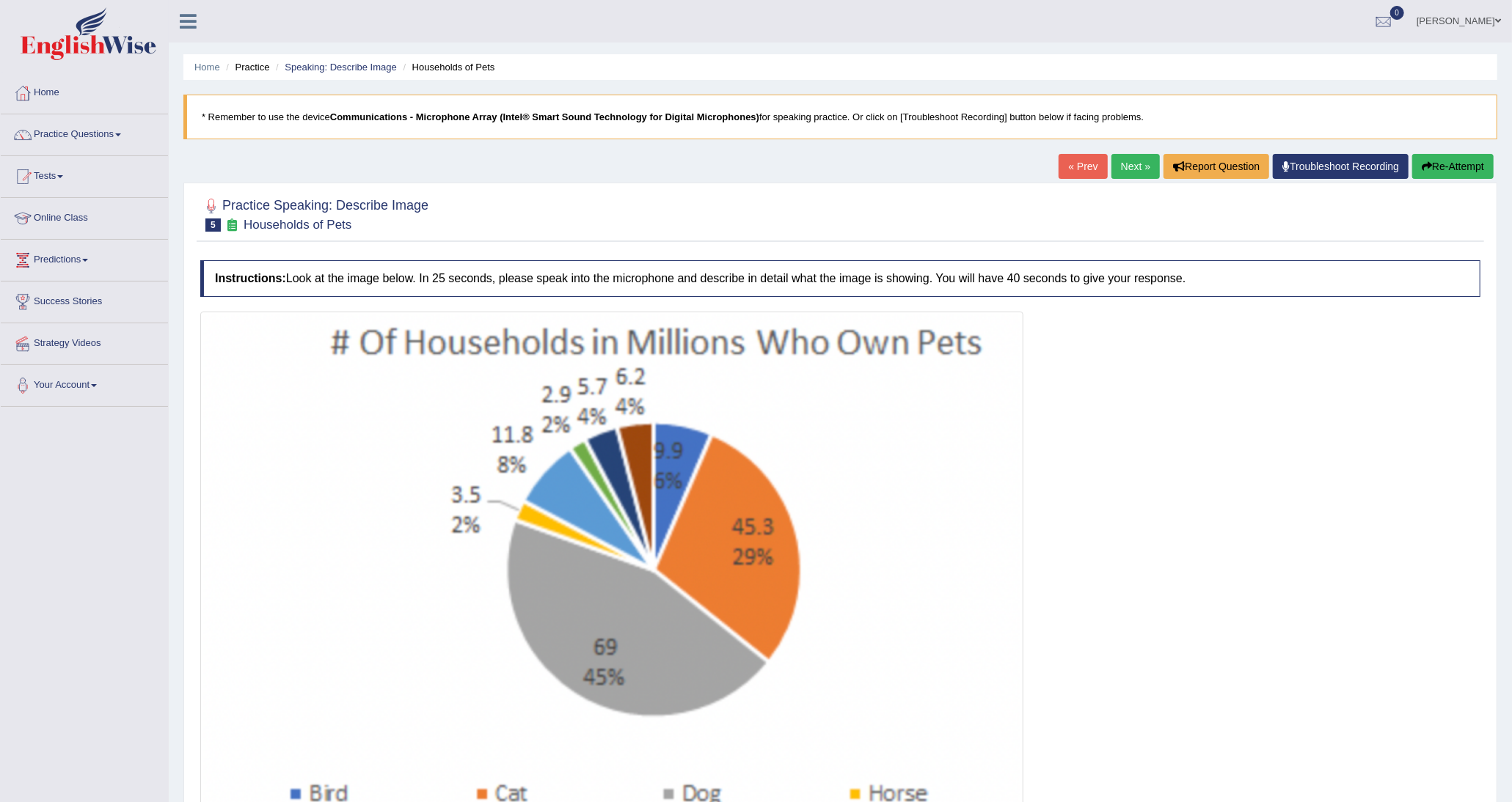
click at [1129, 166] on link "Next »" at bounding box center [1135, 166] width 49 height 25
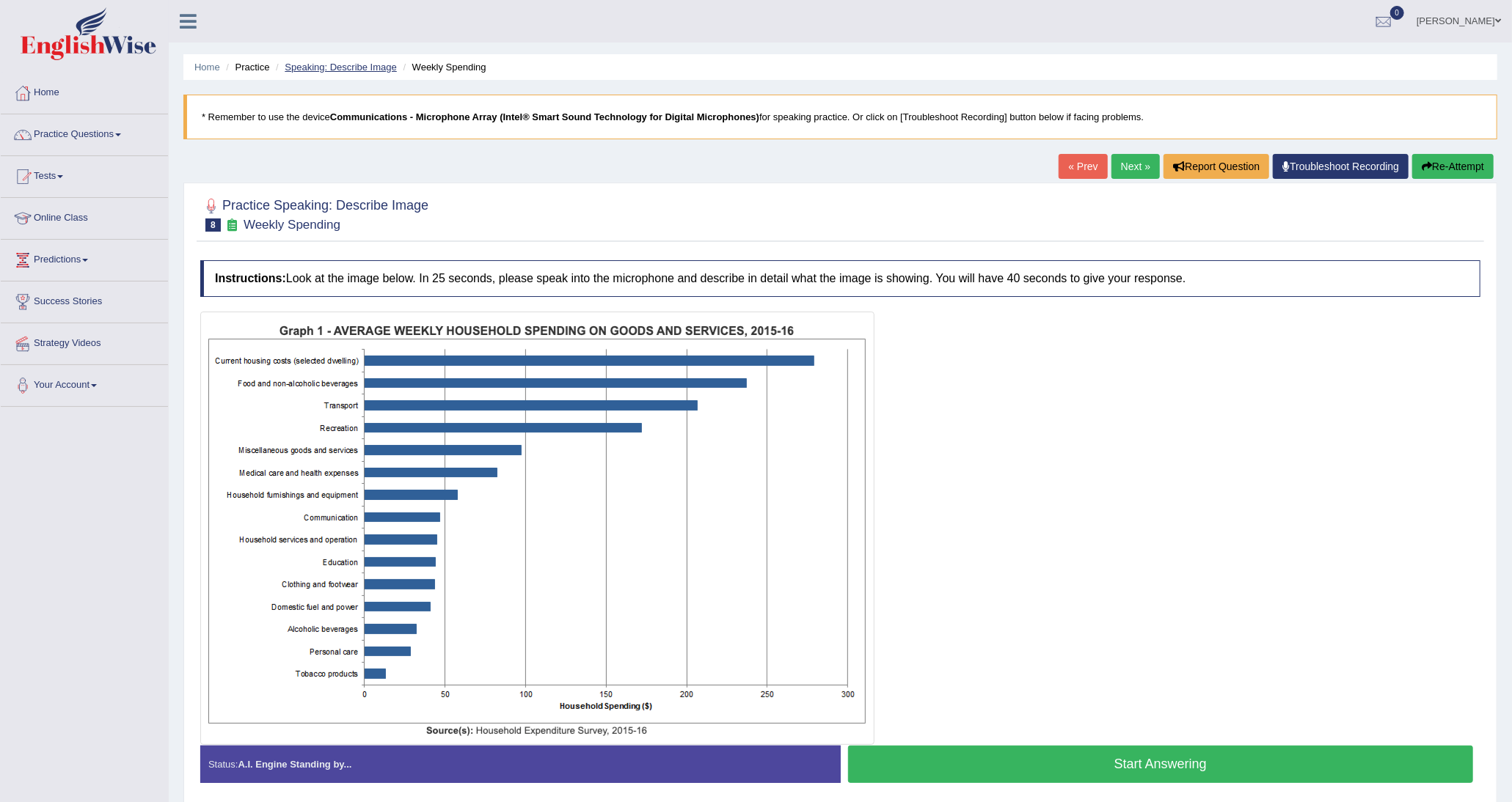
click at [316, 71] on link "Speaking: Describe Image" at bounding box center [340, 66] width 112 height 11
click at [367, 64] on link "Speaking: Describe Image" at bounding box center [340, 66] width 112 height 11
click at [515, 10] on div "Disha Vij Toggle navigation Username: DishaEw Access Type: Online Subscription:…" at bounding box center [840, 21] width 1343 height 43
click at [358, 64] on link "Speaking: Describe Image" at bounding box center [340, 66] width 112 height 11
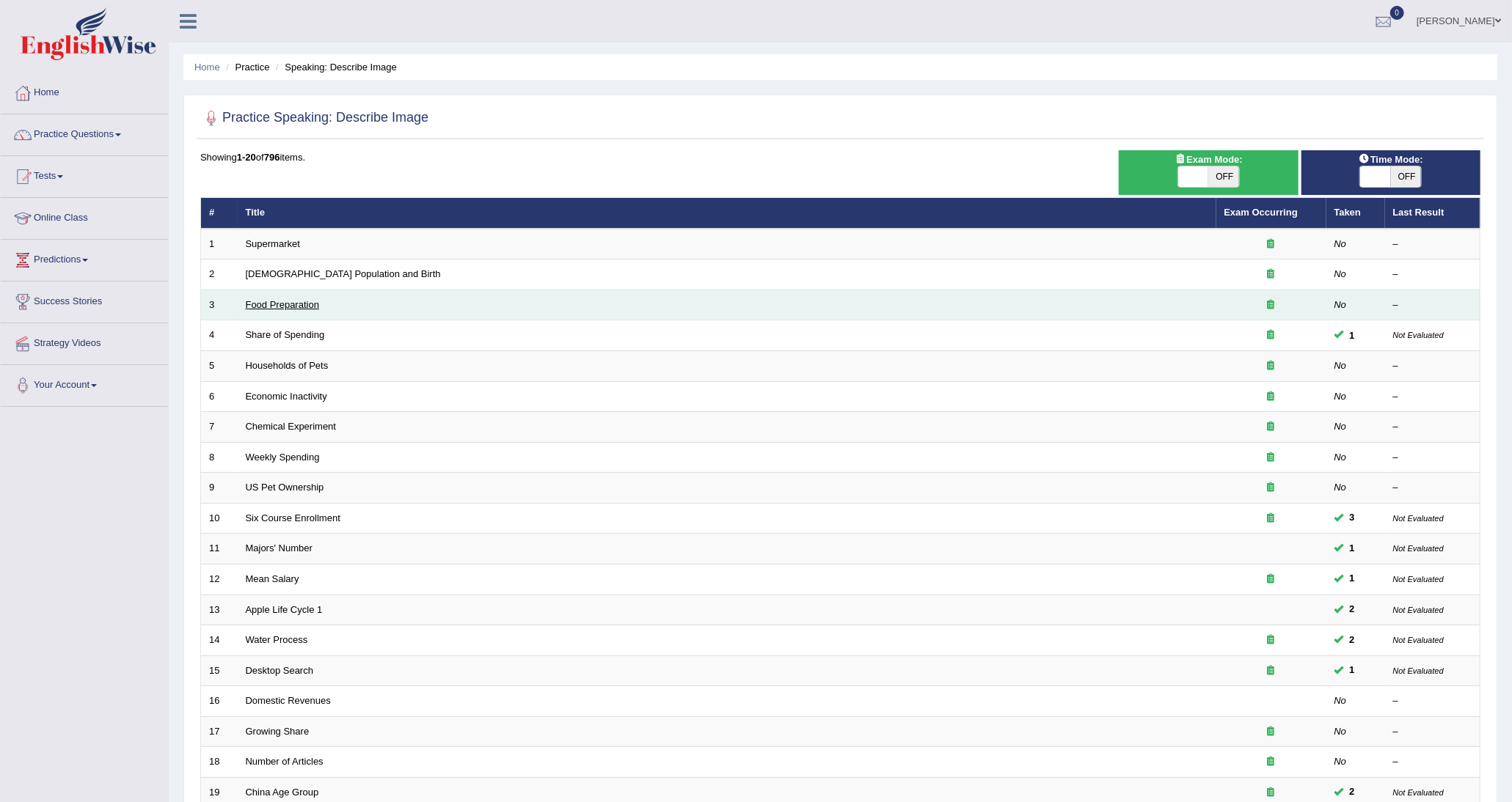
click at [271, 303] on link "Food Preparation" at bounding box center [282, 304] width 73 height 11
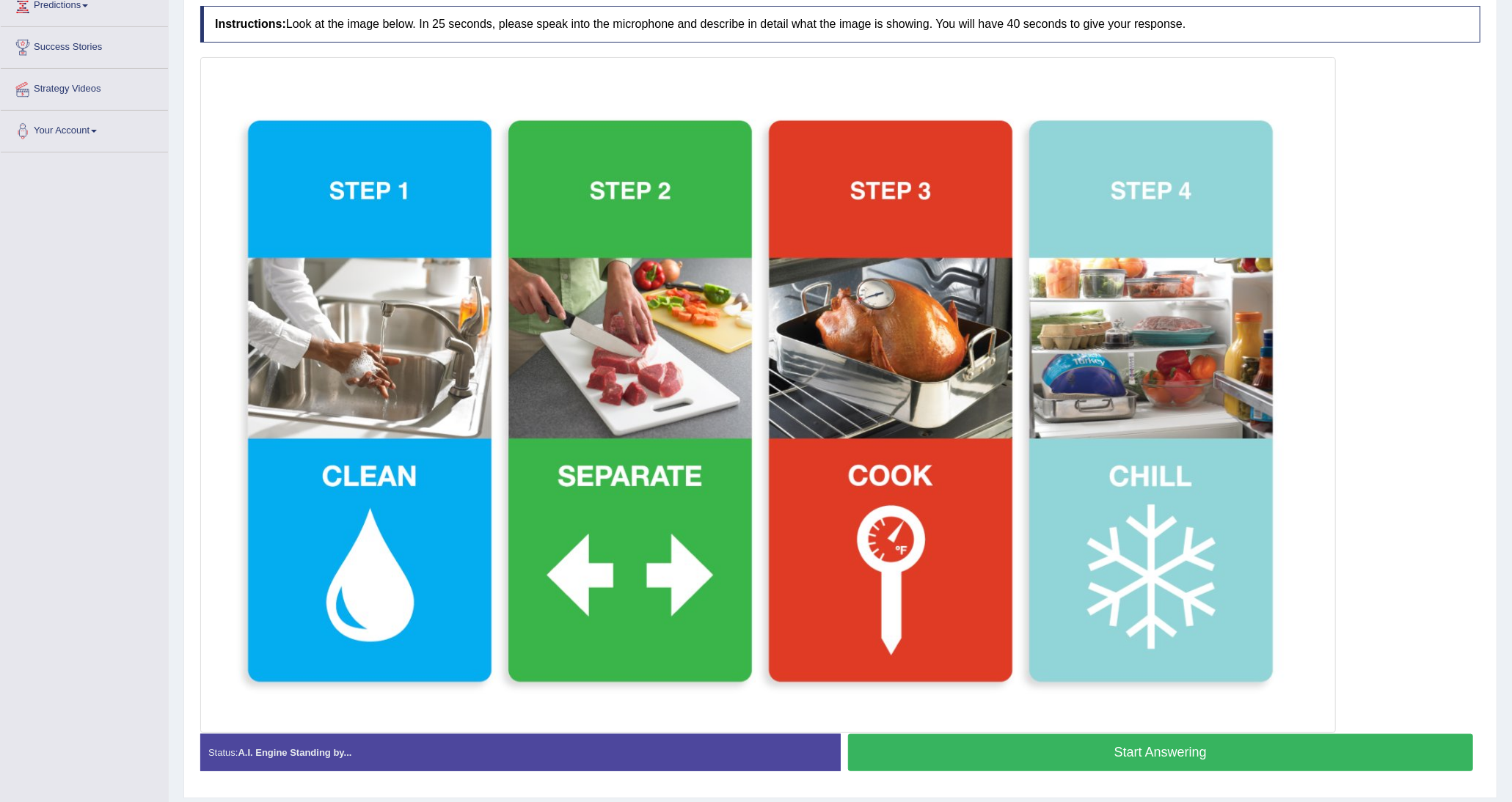
scroll to position [293, 0]
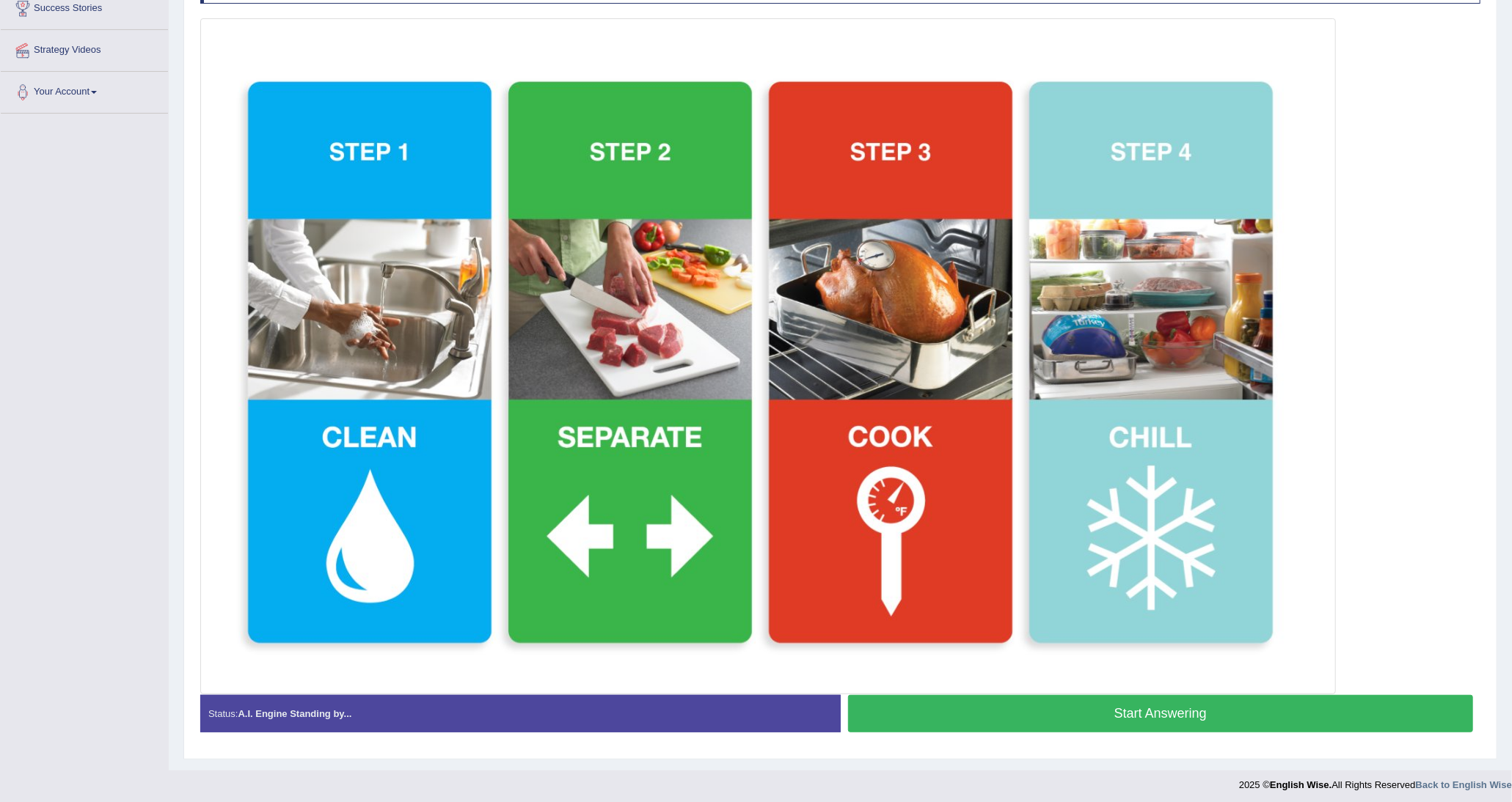
click at [1028, 731] on button "Start Answering" at bounding box center [1161, 713] width 626 height 38
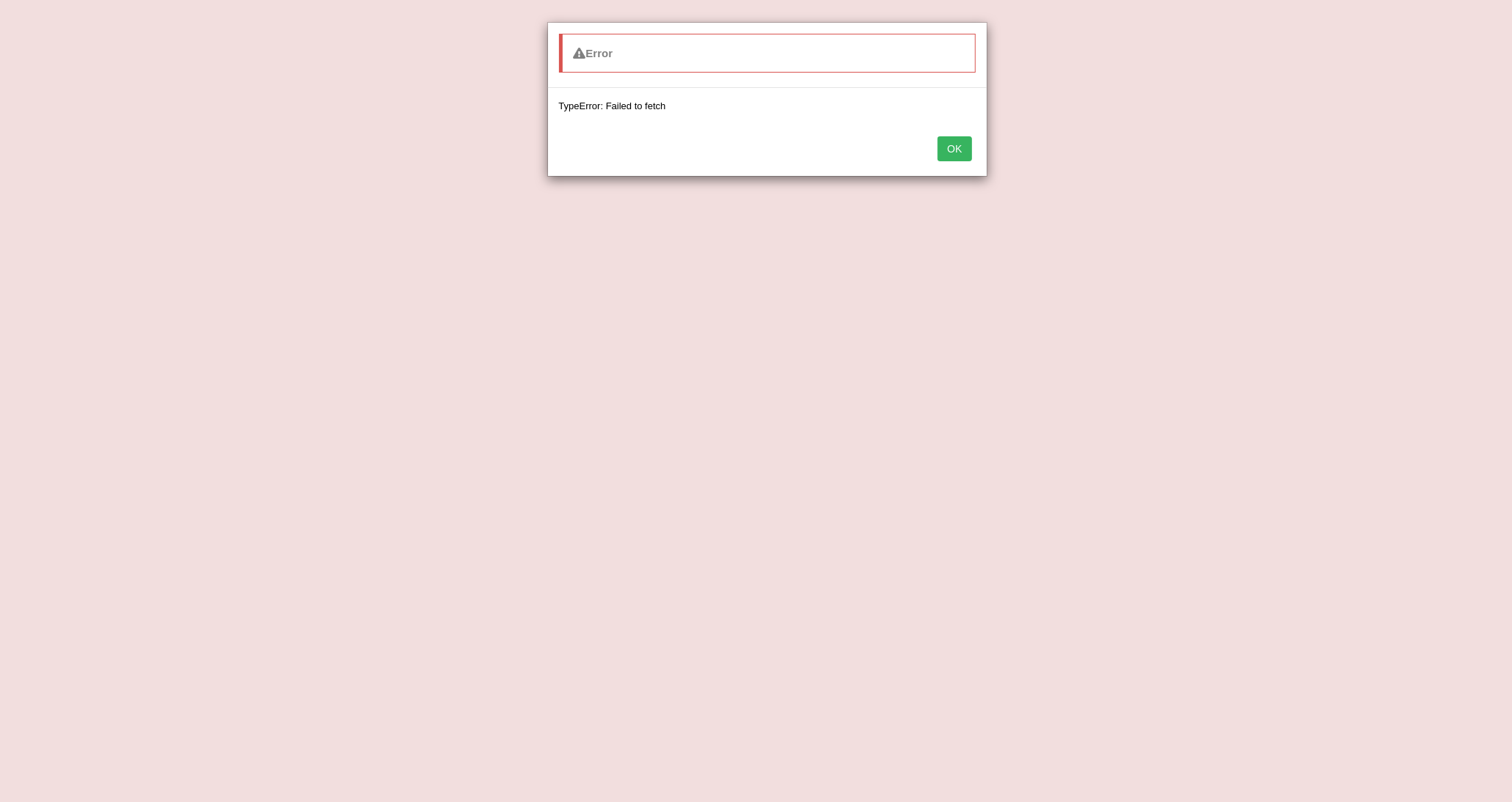
click at [952, 153] on button "OK" at bounding box center [954, 148] width 34 height 25
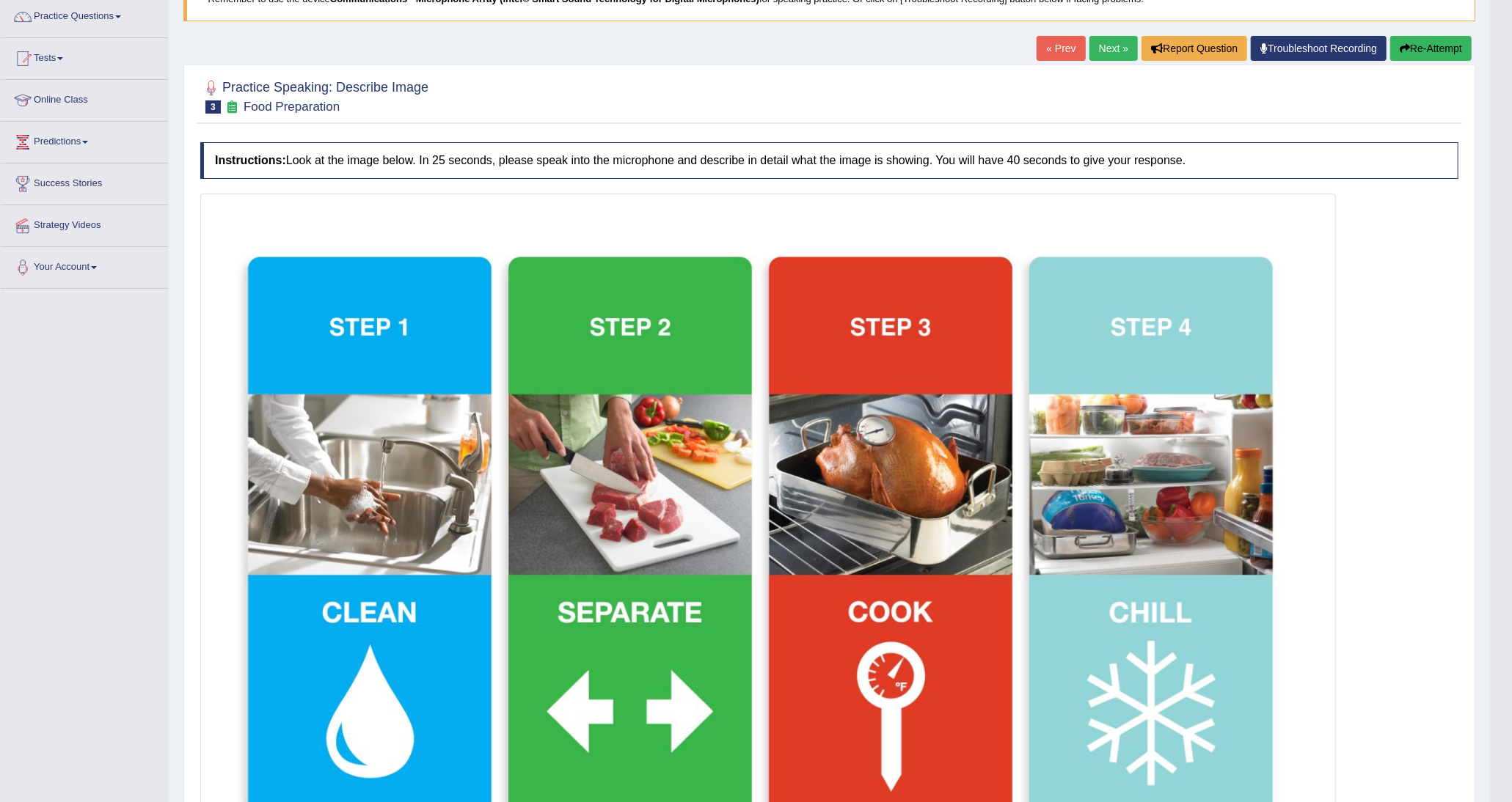
scroll to position [0, 0]
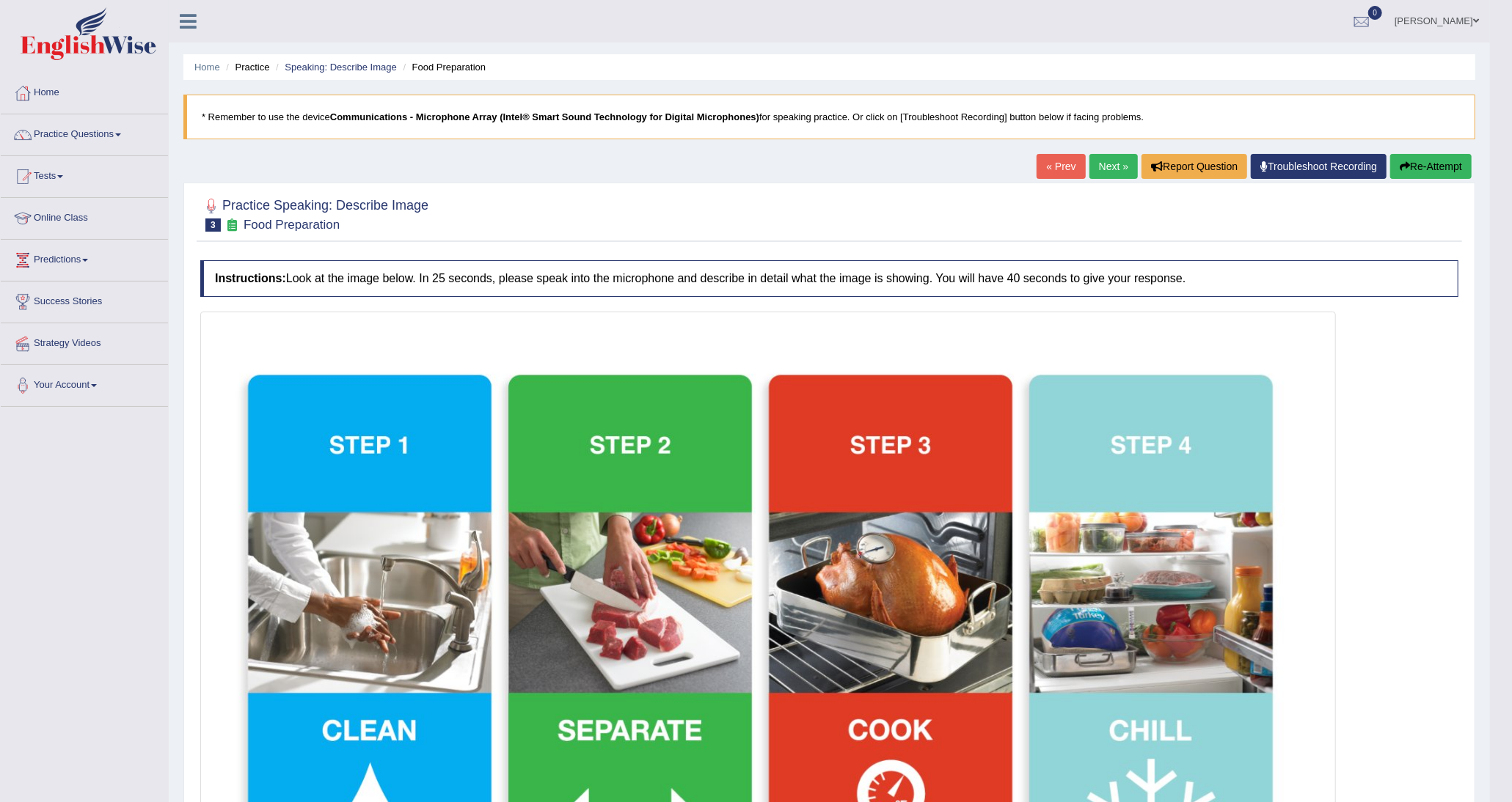
click at [606, 11] on ul "Disha Vij Toggle navigation Username: DishaEw Access Type: Online Subscription:…" at bounding box center [1027, 20] width 925 height 42
click at [978, 320] on img at bounding box center [768, 649] width 1128 height 668
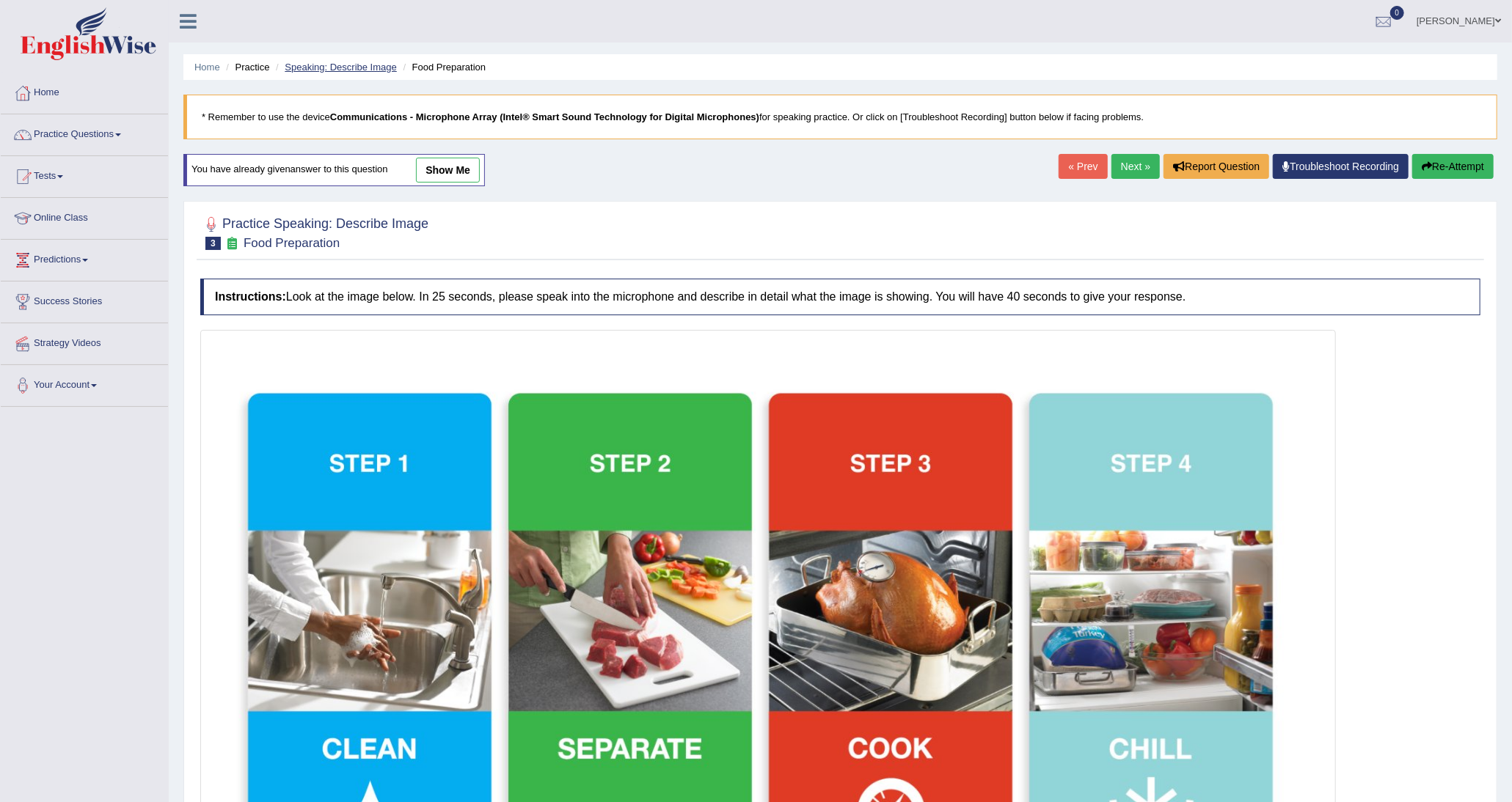
click at [344, 76] on ul "Home Practice Speaking: Describe Image Food Preparation" at bounding box center [840, 67] width 1314 height 26
click at [344, 72] on link "Speaking: Describe Image" at bounding box center [340, 66] width 112 height 11
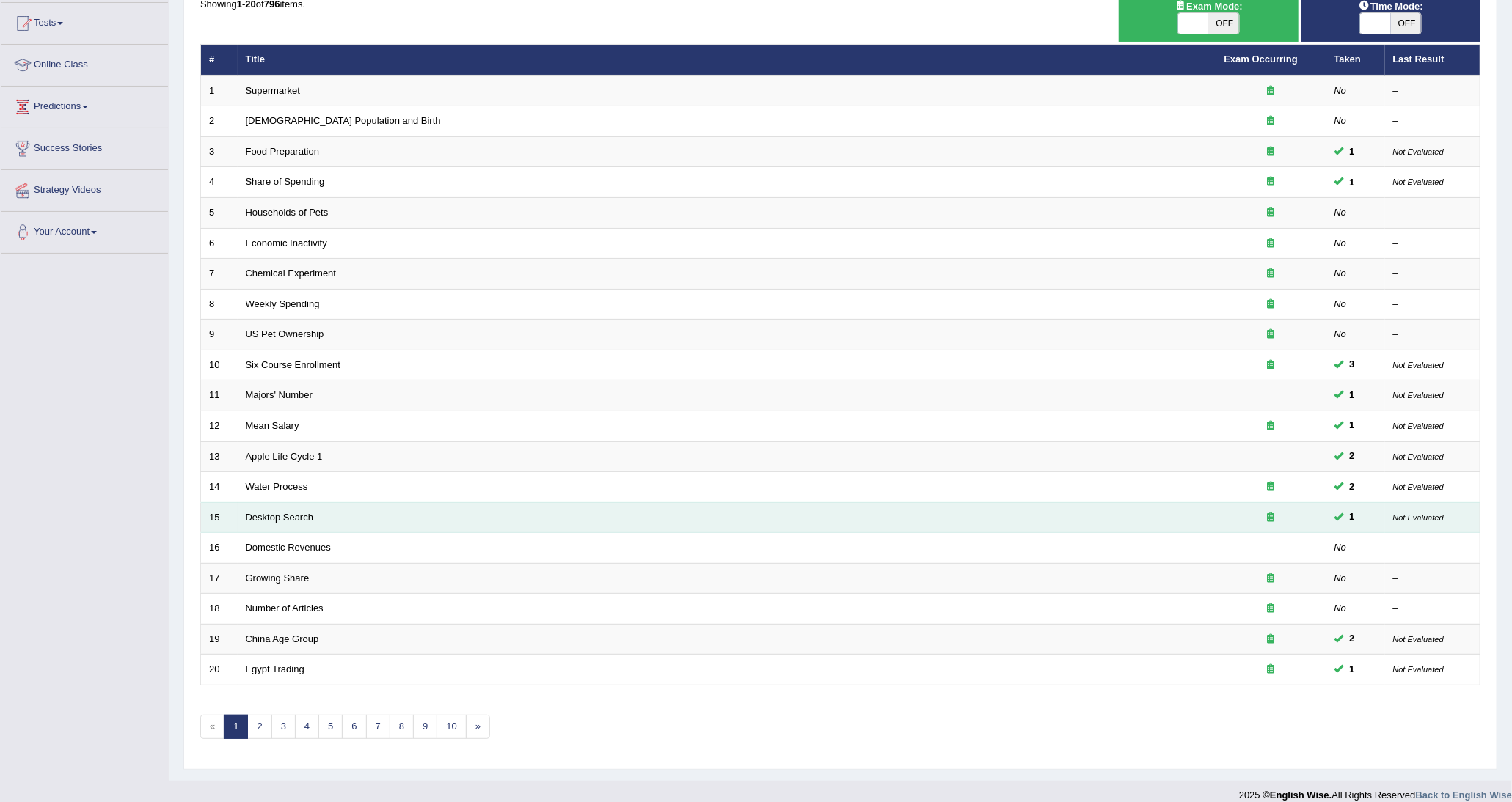
scroll to position [170, 0]
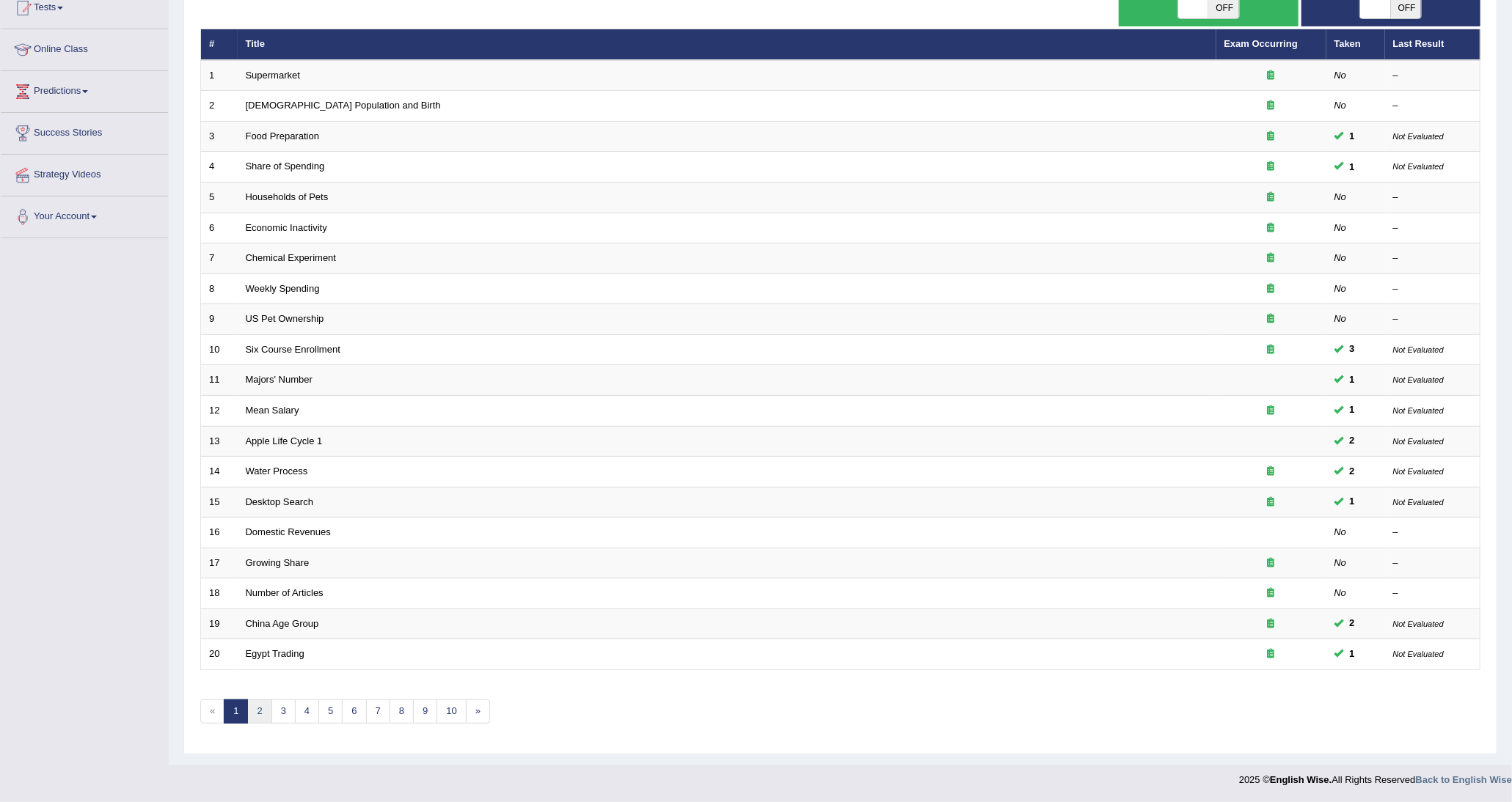
click at [259, 700] on link "2" at bounding box center [259, 712] width 24 height 24
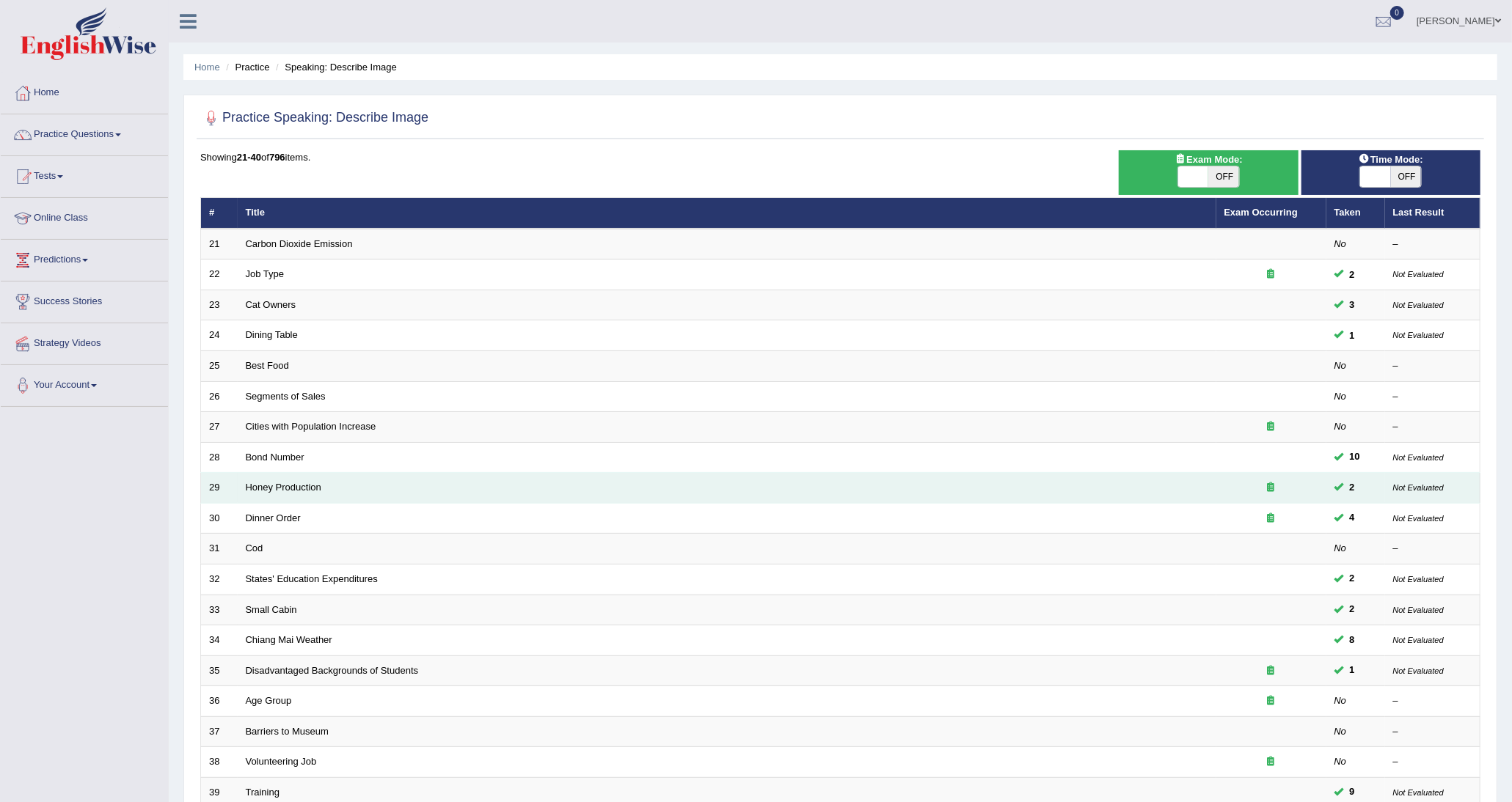
click at [289, 499] on td "Honey Production" at bounding box center [727, 488] width 978 height 31
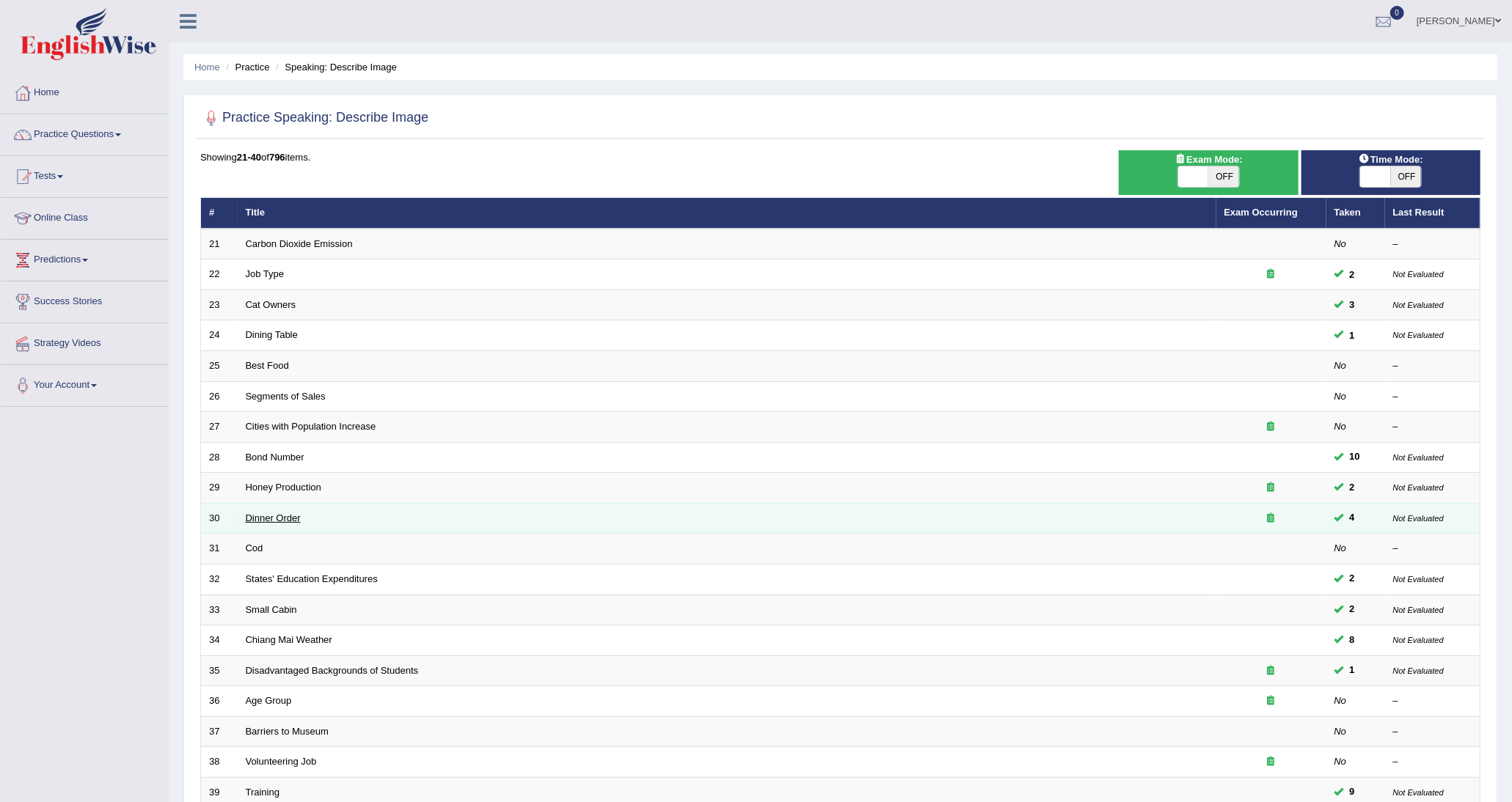
click at [289, 516] on link "Dinner Order" at bounding box center [273, 517] width 55 height 11
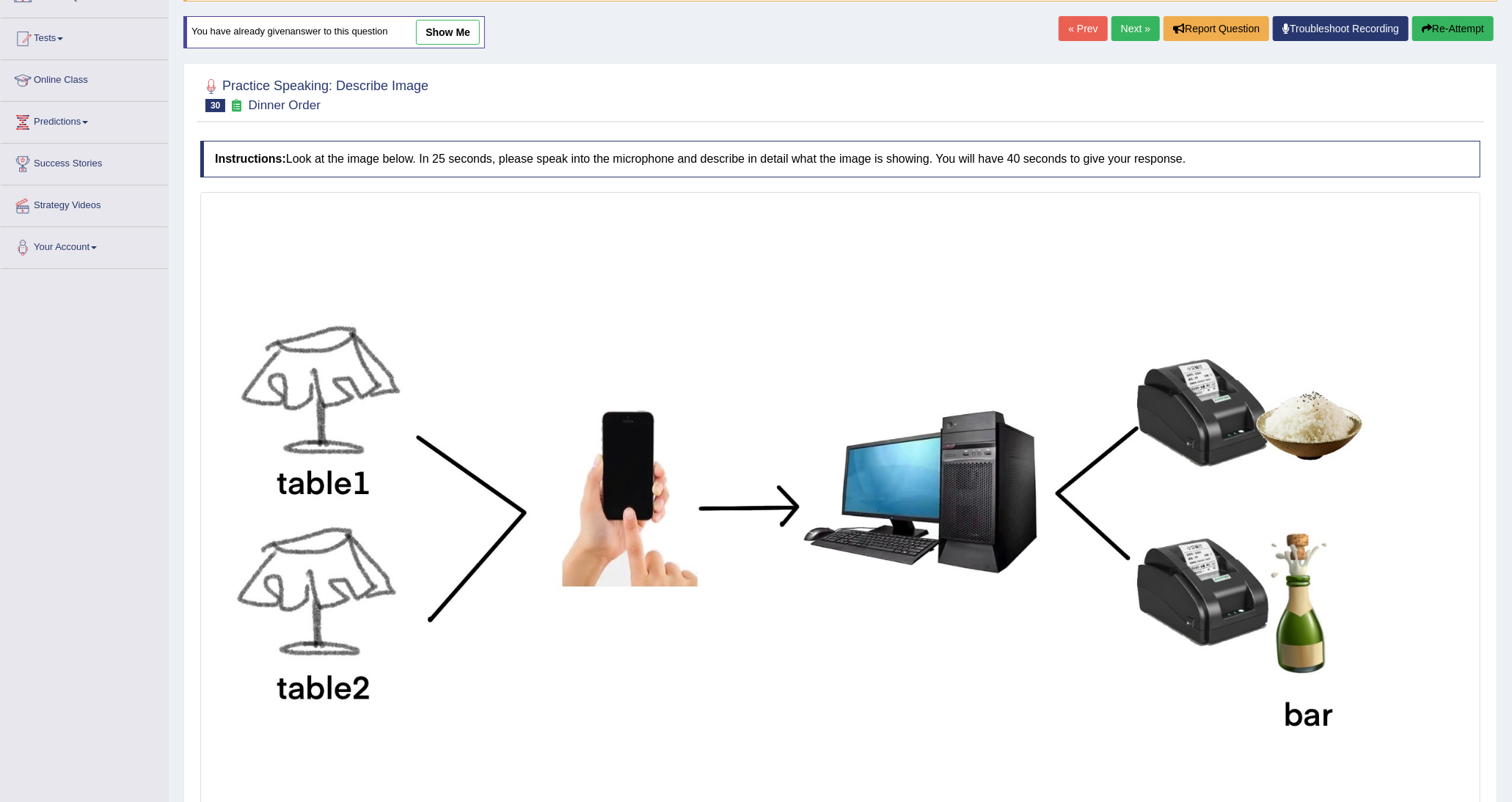
scroll to position [147, 0]
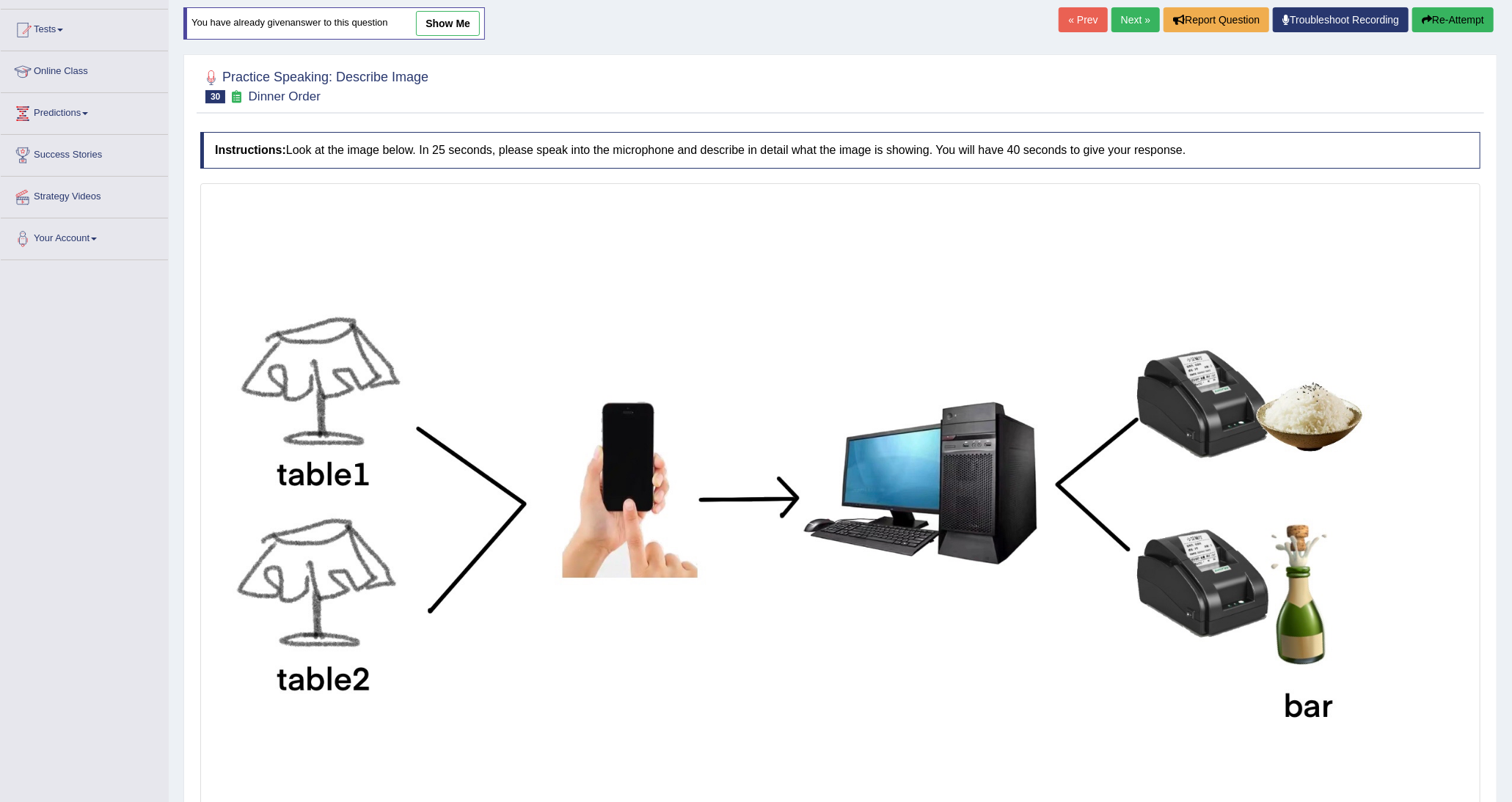
click at [461, 26] on link "show me" at bounding box center [448, 23] width 64 height 25
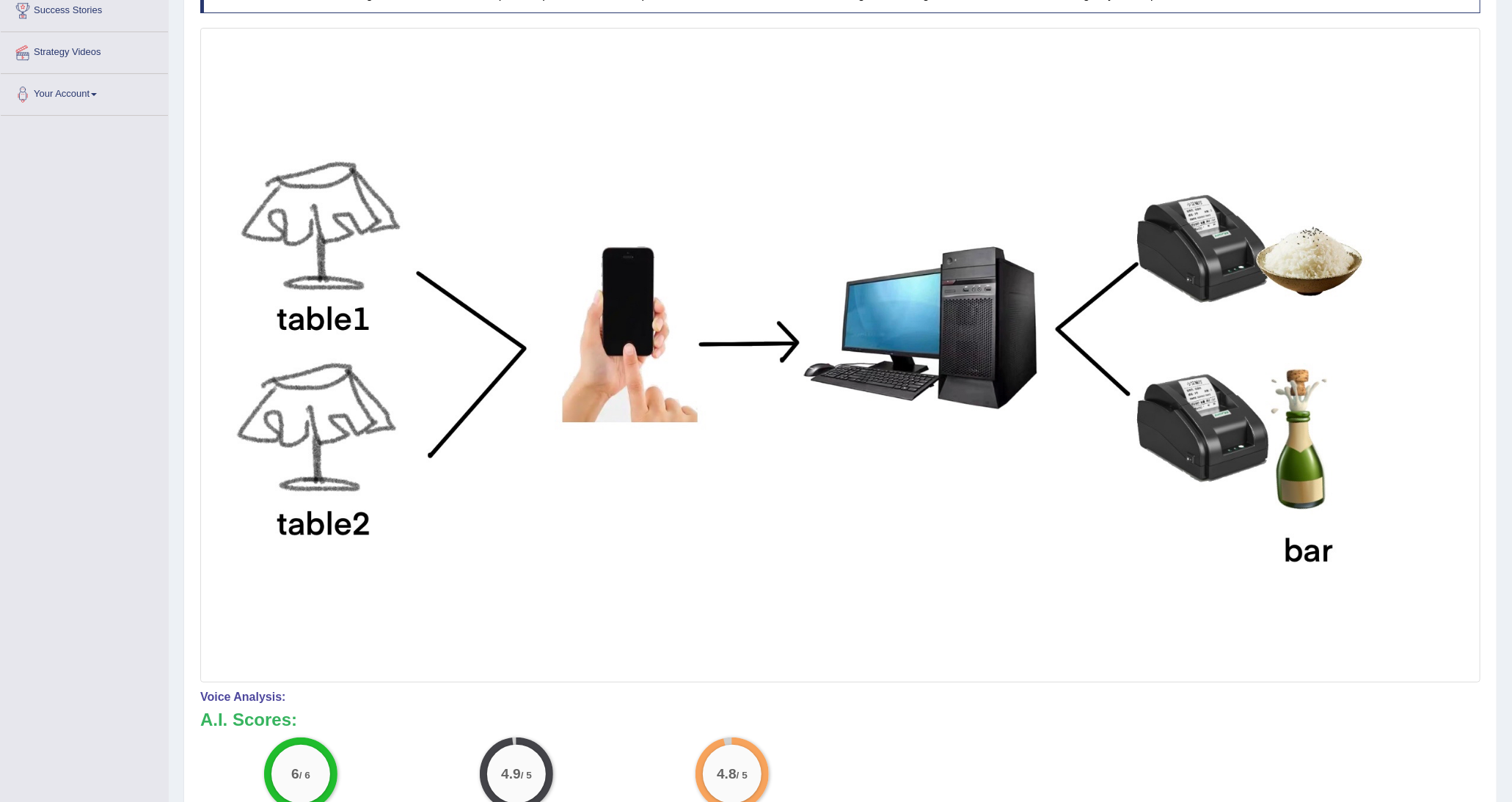
scroll to position [0, 0]
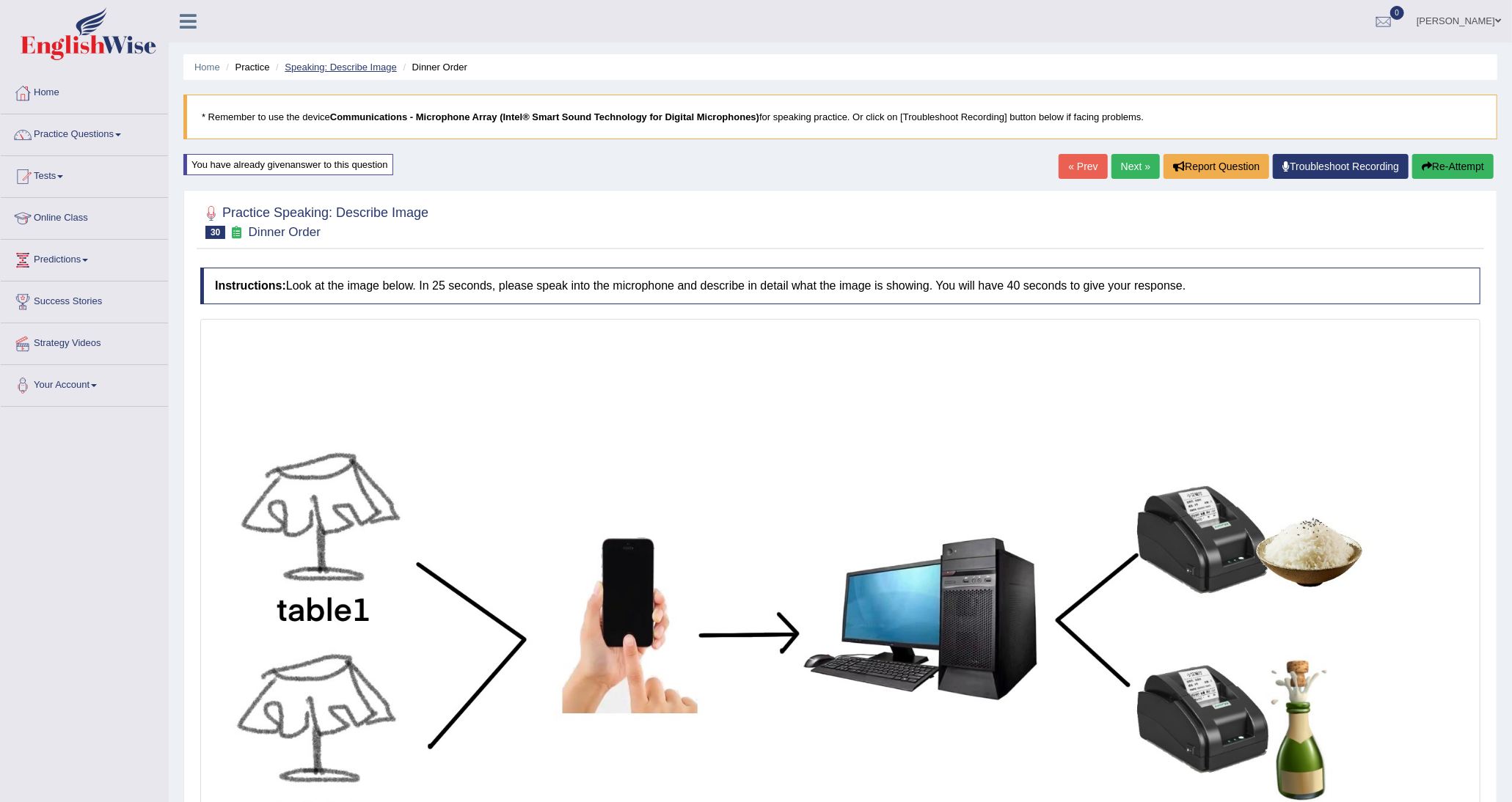
click at [310, 67] on link "Speaking: Describe Image" at bounding box center [340, 66] width 112 height 11
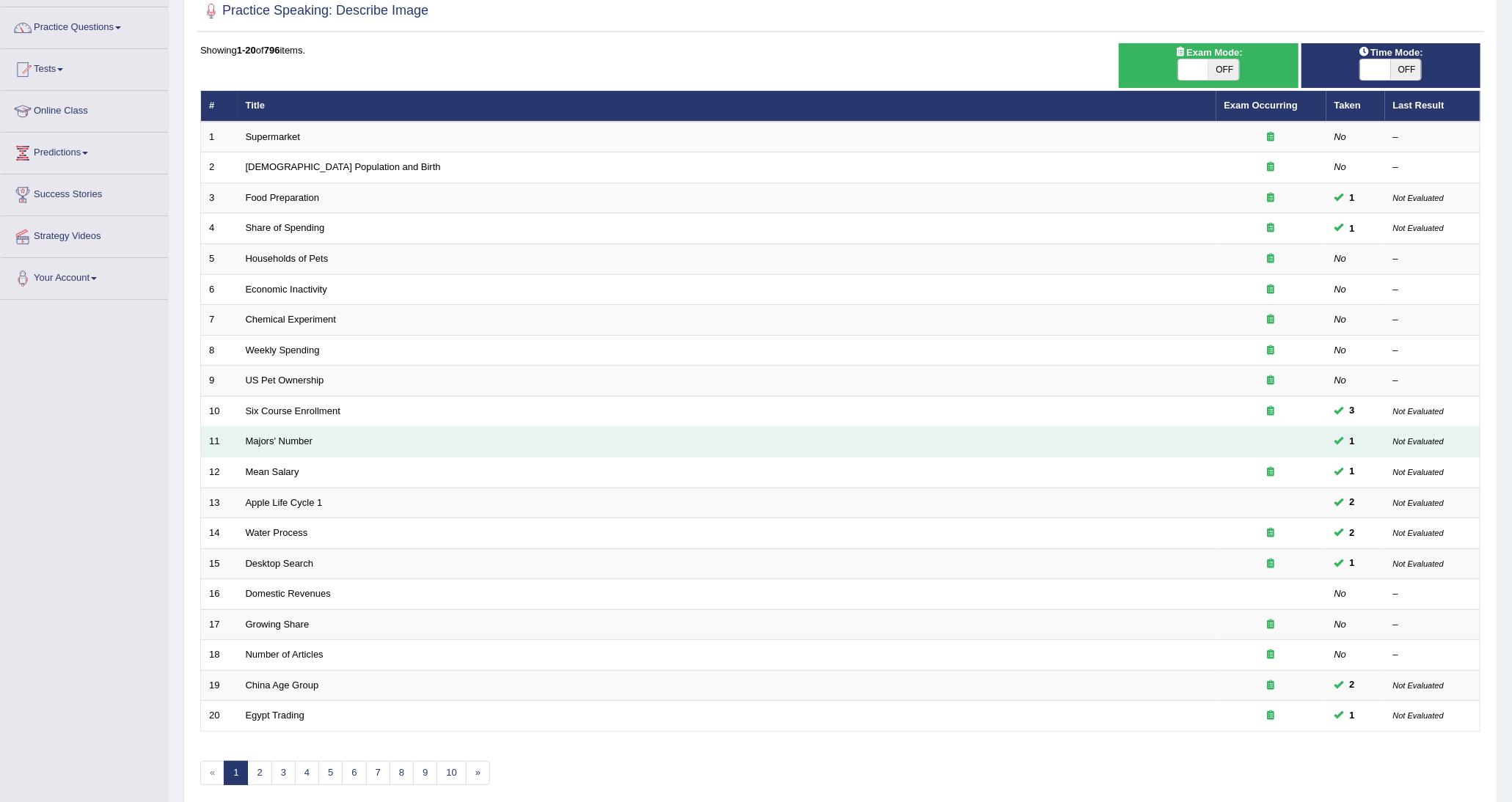
scroll to position [147, 0]
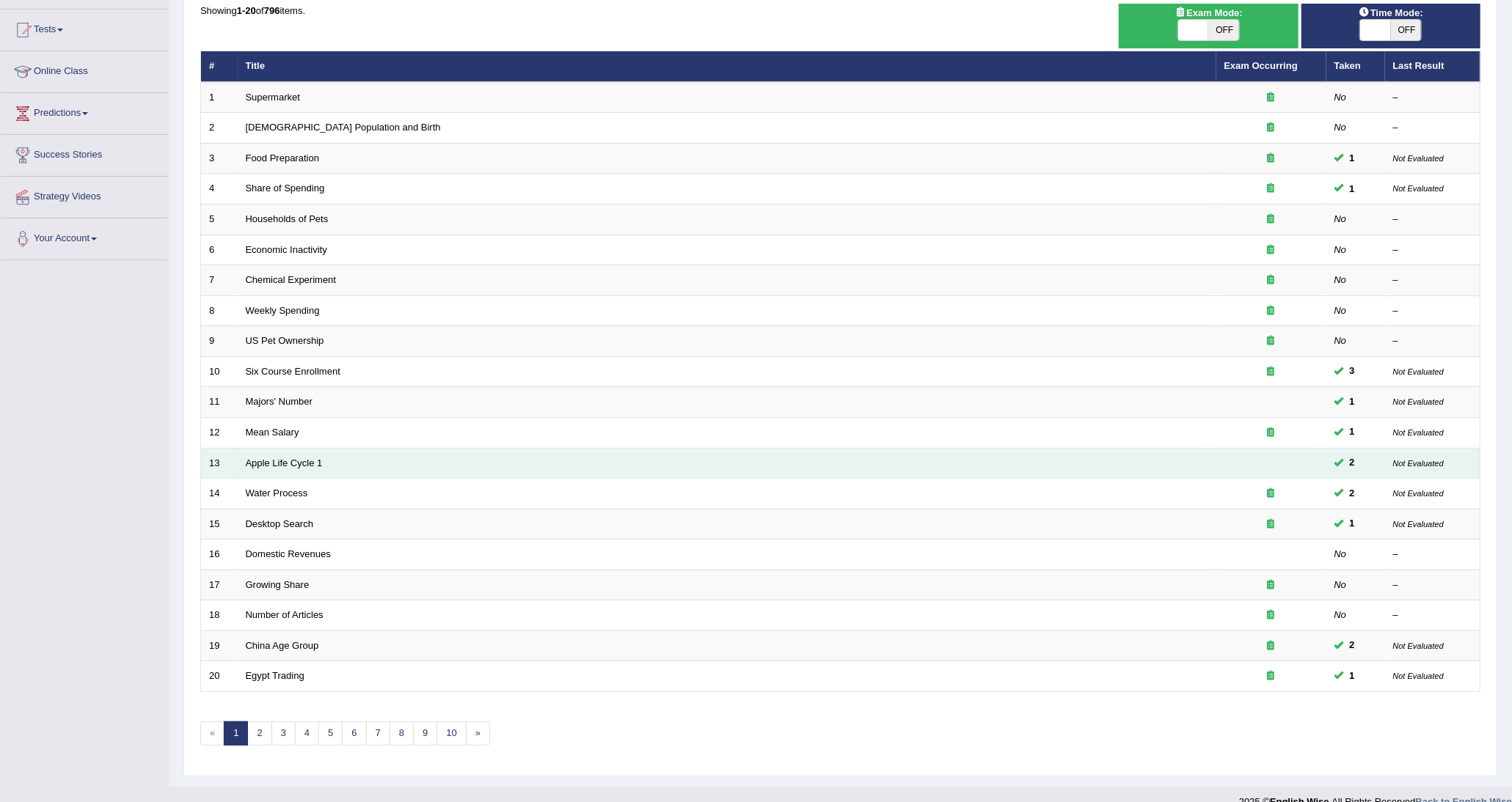
click at [286, 448] on td "Apple Life Cycle 1" at bounding box center [727, 464] width 978 height 31
click at [293, 459] on link "Apple Life Cycle 1" at bounding box center [284, 463] width 77 height 11
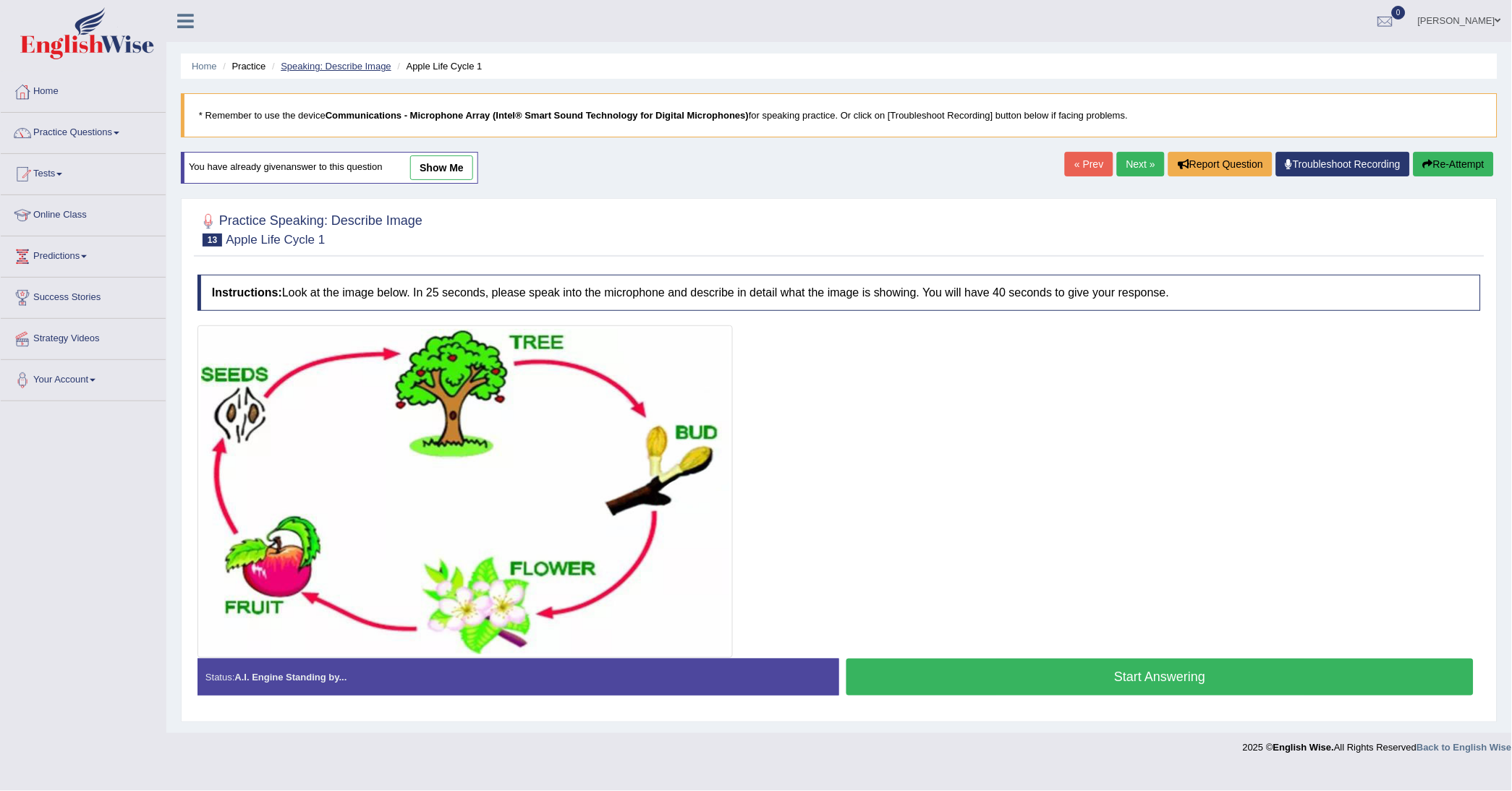
click at [315, 64] on link "Speaking: Describe Image" at bounding box center [336, 66] width 110 height 11
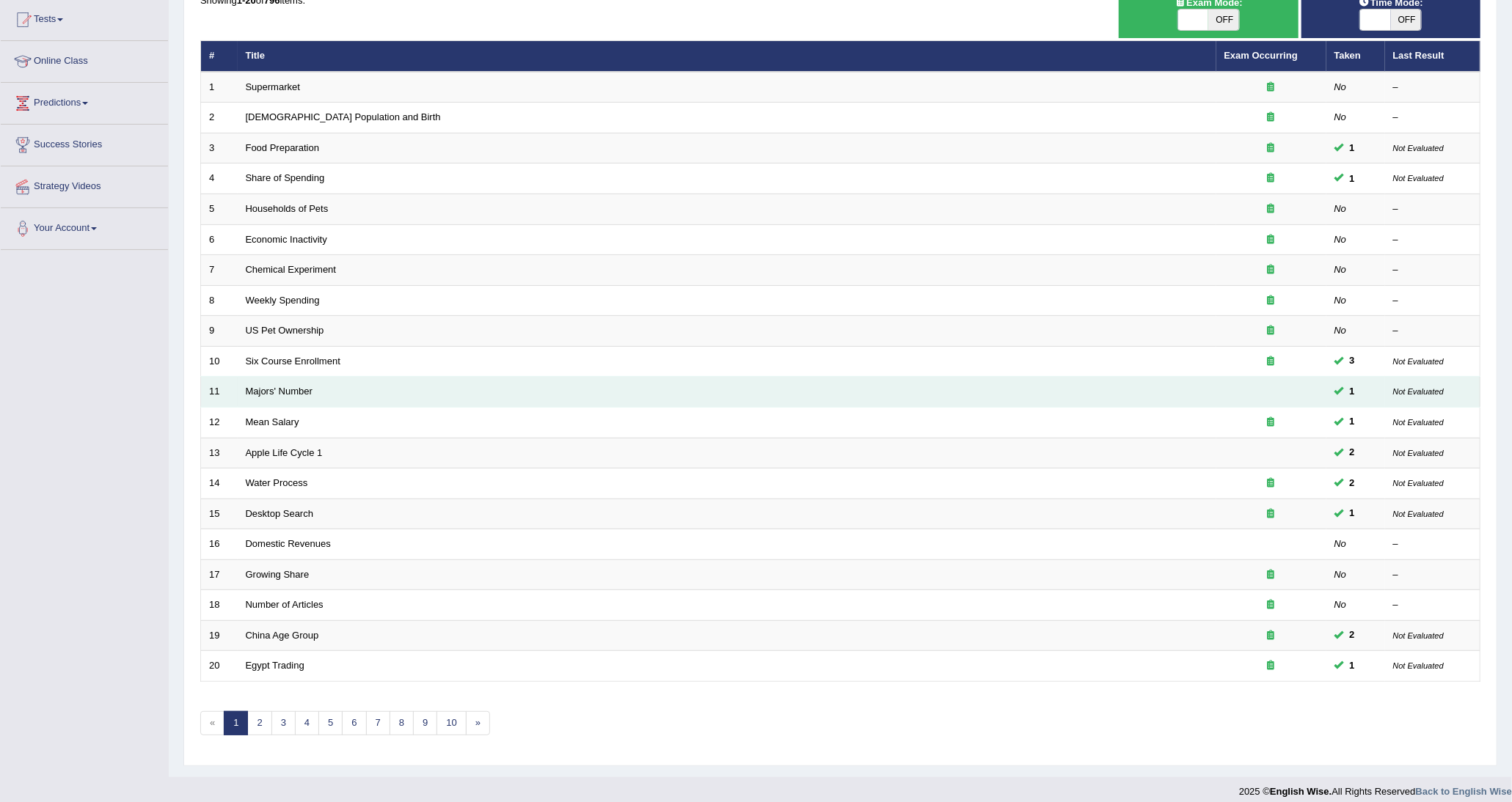
scroll to position [170, 0]
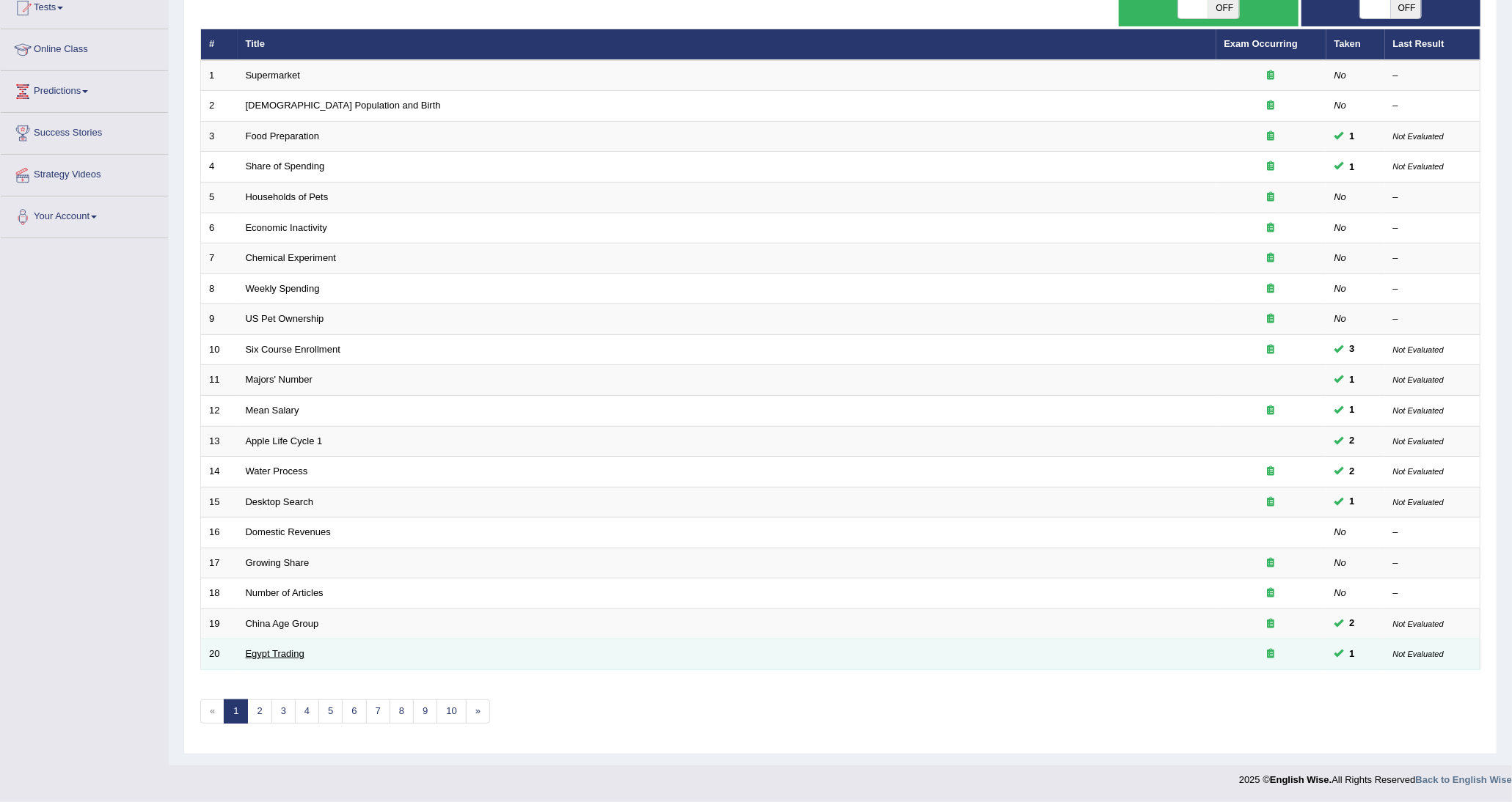
click at [275, 654] on link "Egypt Trading" at bounding box center [275, 653] width 59 height 11
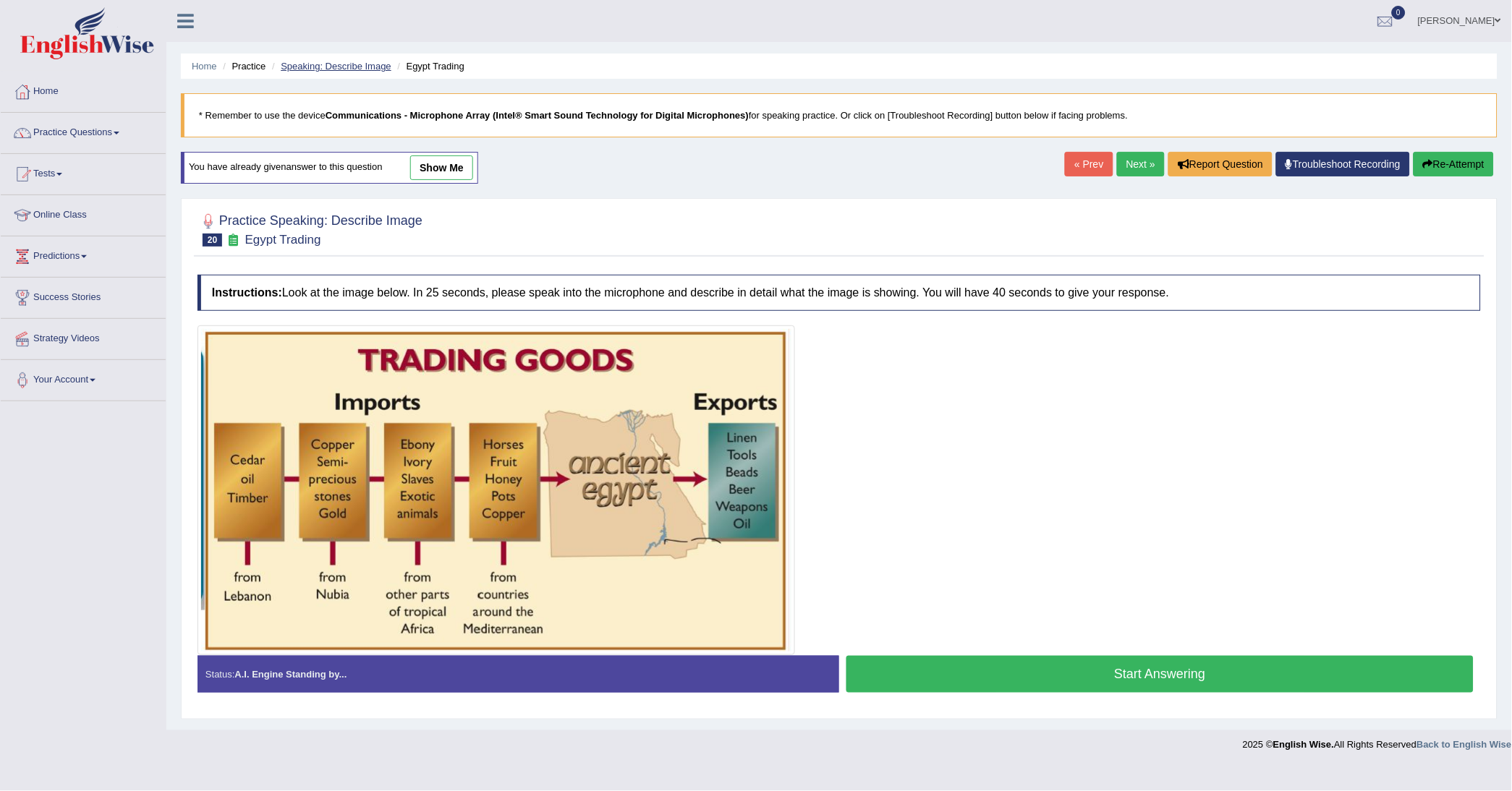
click at [375, 68] on link "Speaking: Describe Image" at bounding box center [336, 66] width 110 height 11
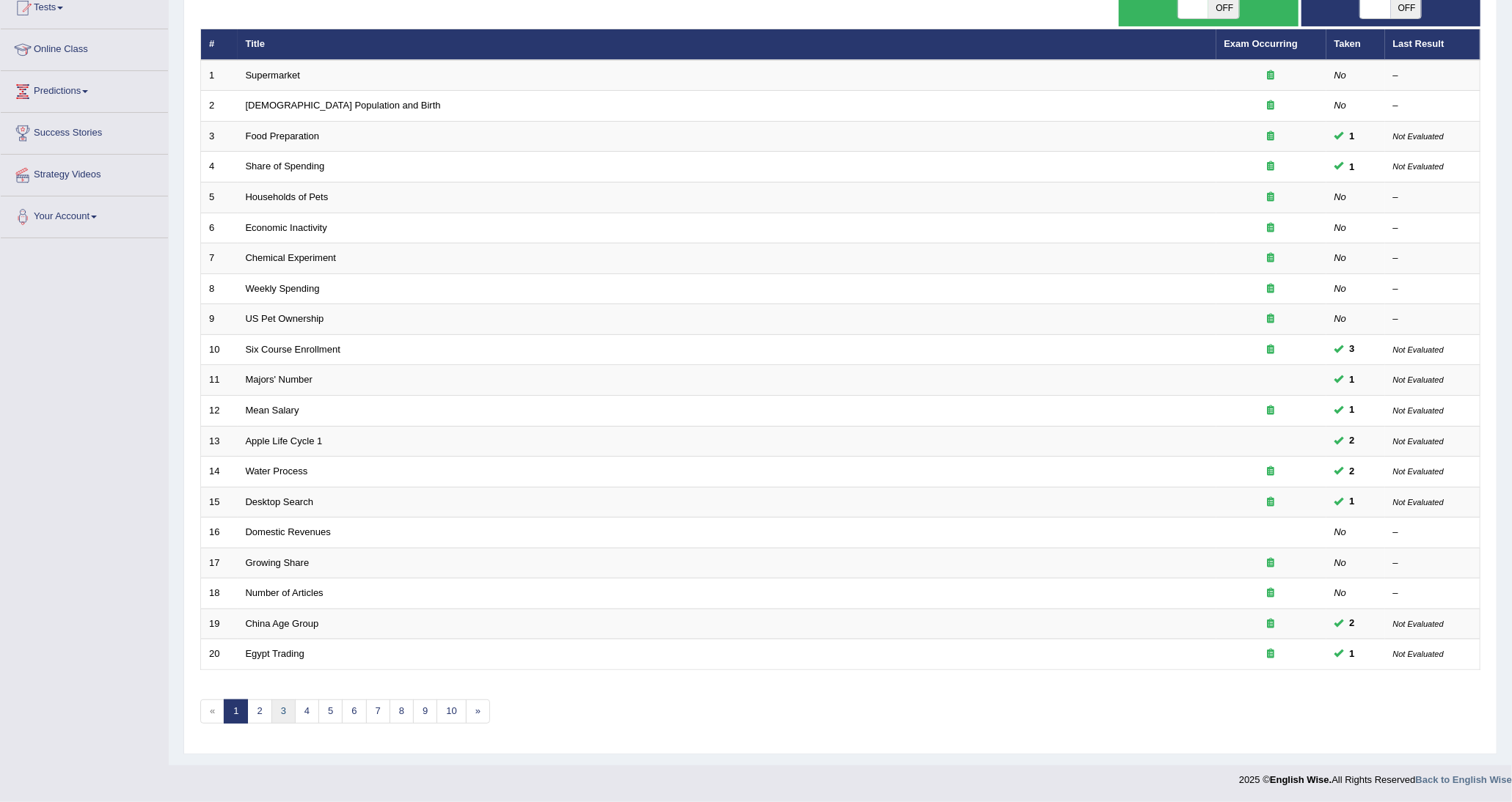
click at [277, 708] on link "3" at bounding box center [283, 712] width 24 height 24
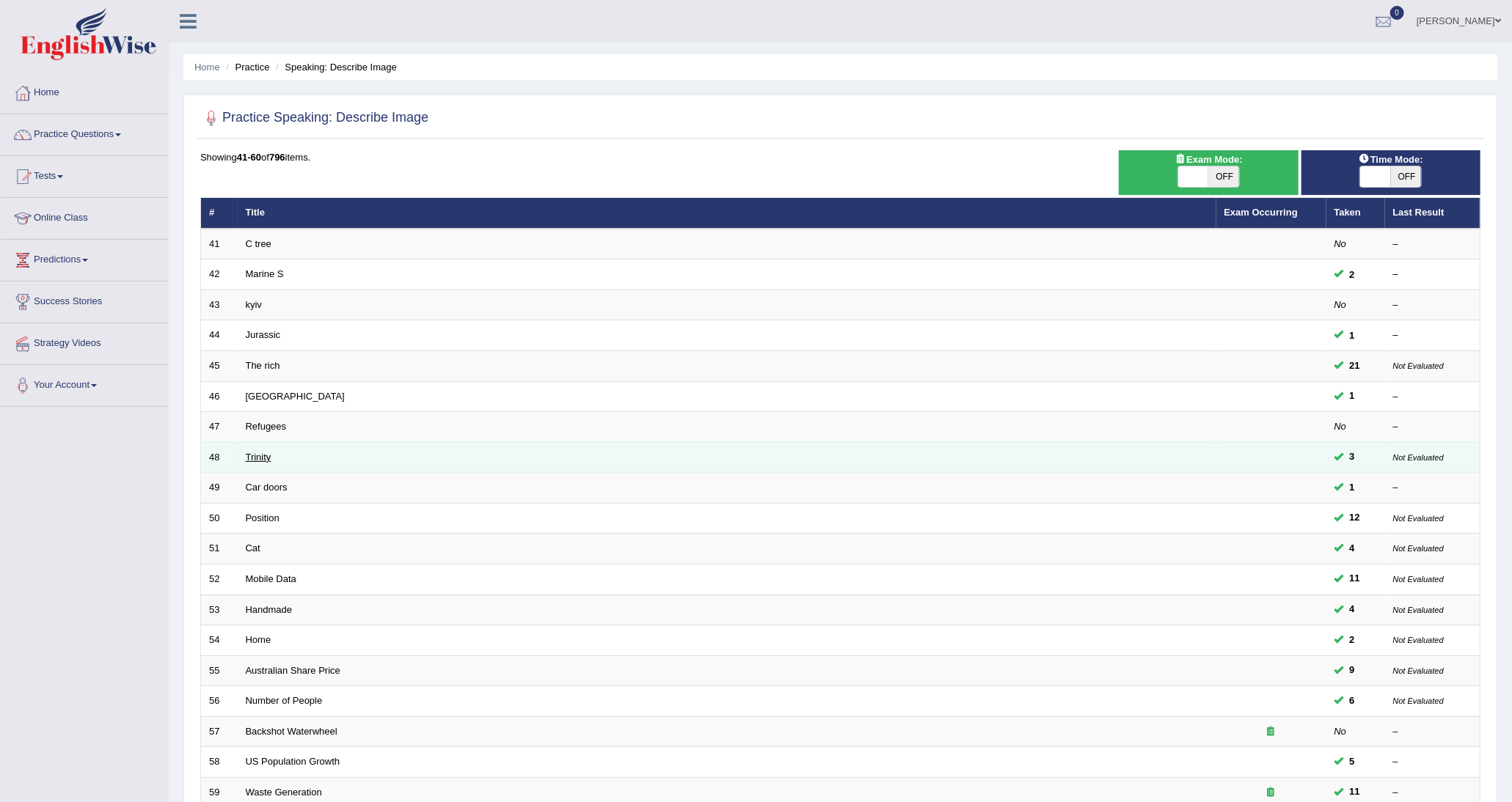
click at [263, 455] on link "Trinity" at bounding box center [258, 457] width 26 height 11
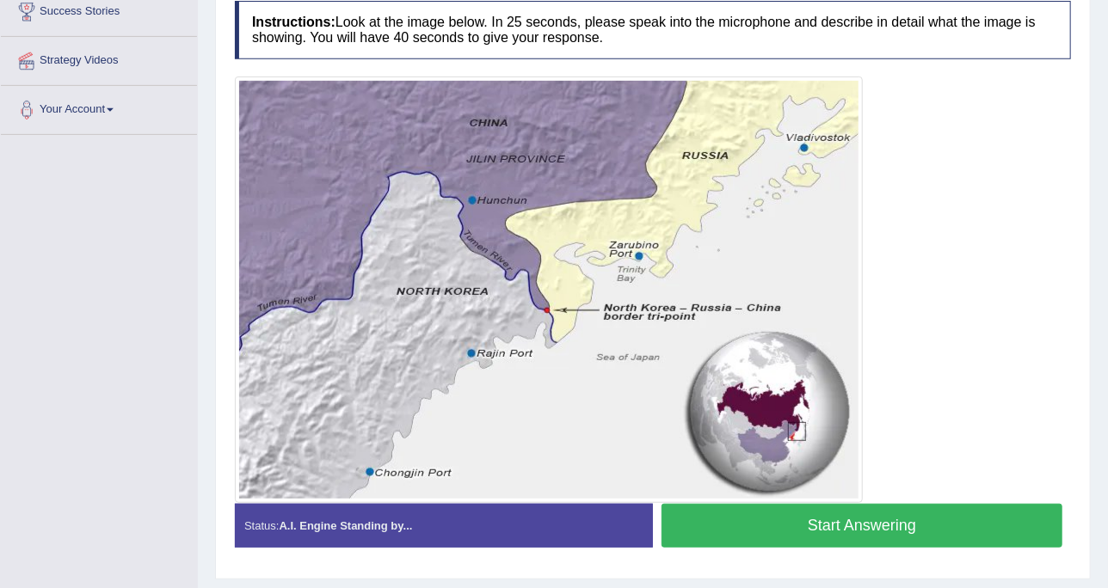
scroll to position [384, 0]
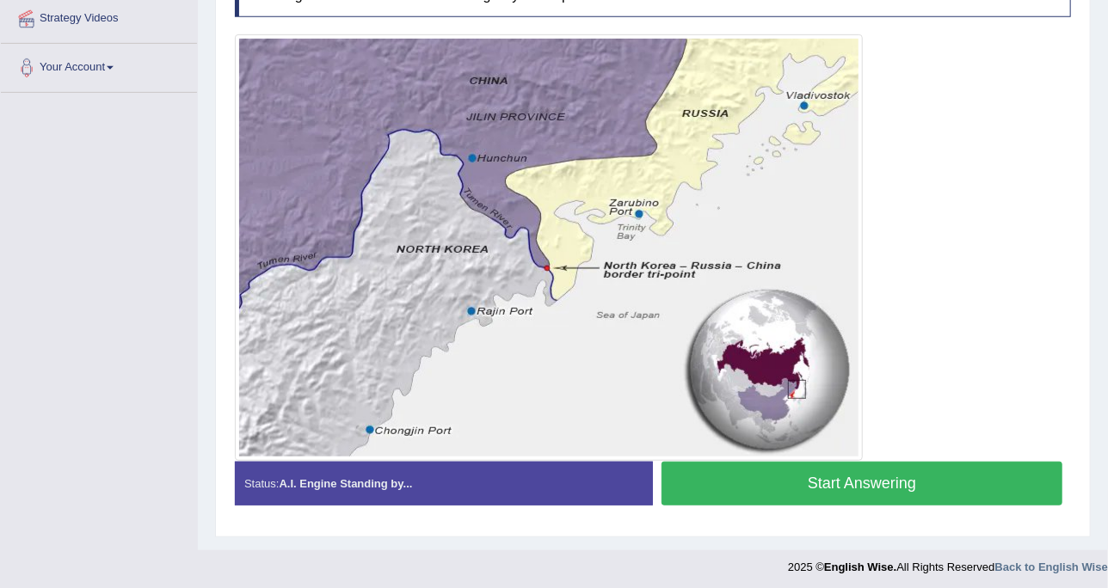
click at [978, 374] on div at bounding box center [653, 247] width 836 height 427
click at [667, 147] on img at bounding box center [548, 248] width 619 height 418
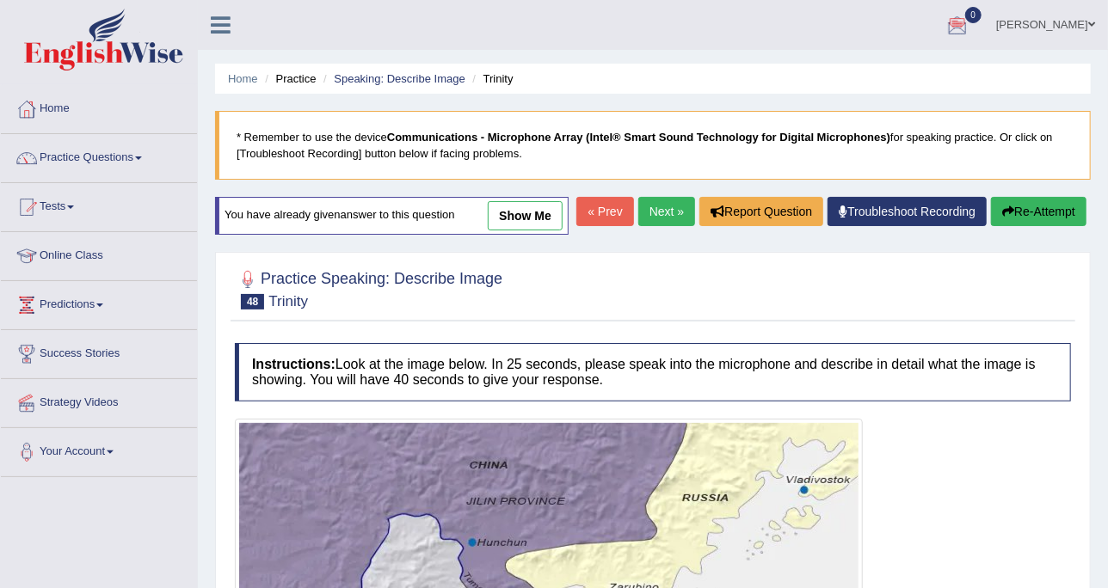
scroll to position [0, 0]
drag, startPoint x: 541, startPoint y: 203, endPoint x: 574, endPoint y: 161, distance: 53.3
click at [541, 203] on link "show me" at bounding box center [525, 215] width 75 height 29
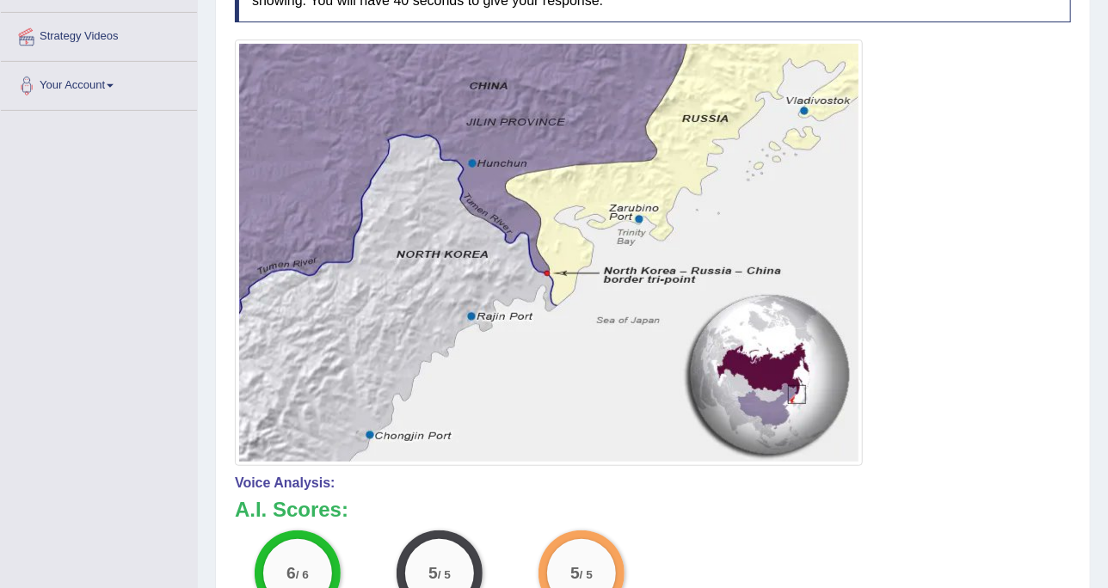
scroll to position [323, 0]
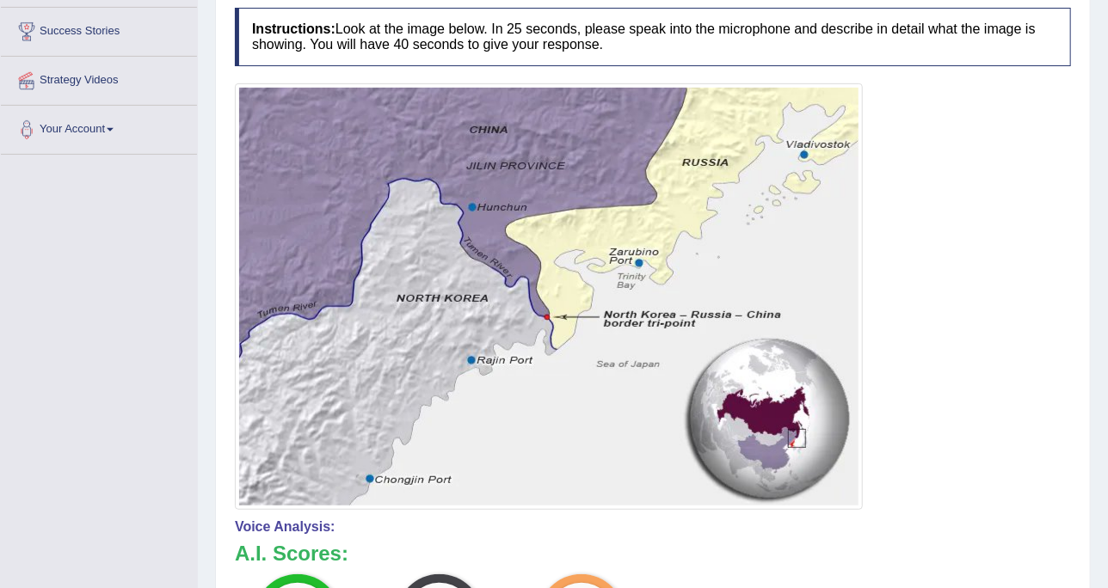
click at [853, 101] on img at bounding box center [548, 297] width 619 height 418
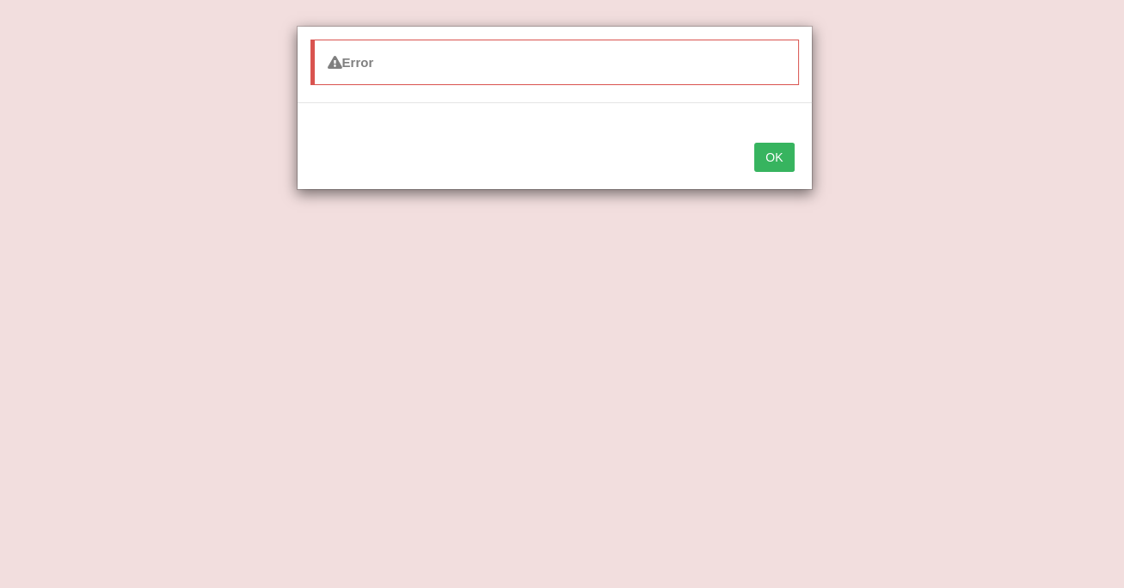
click at [781, 151] on button "OK" at bounding box center [774, 157] width 40 height 29
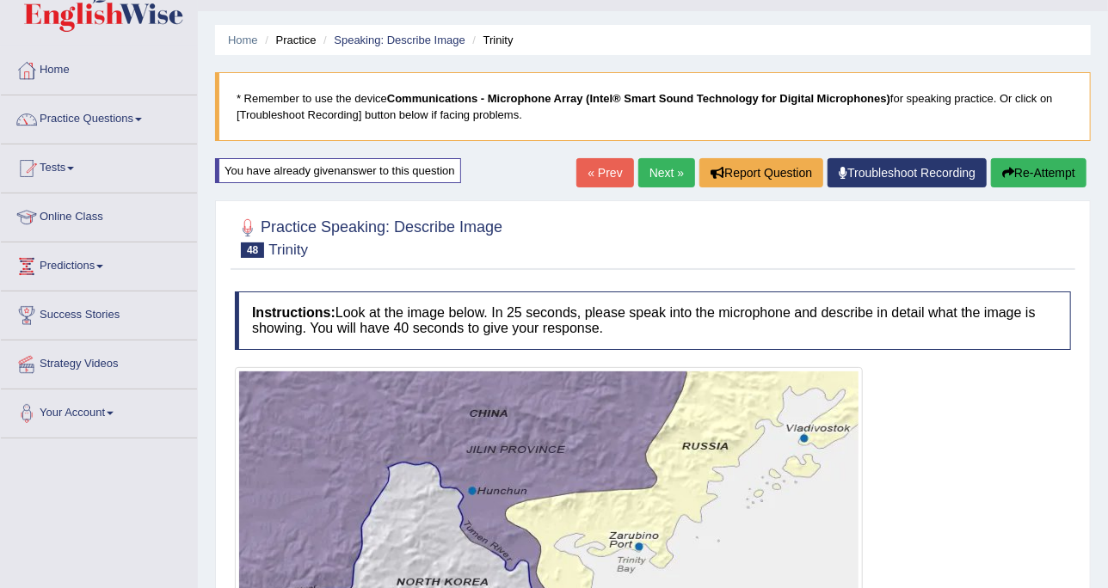
scroll to position [0, 0]
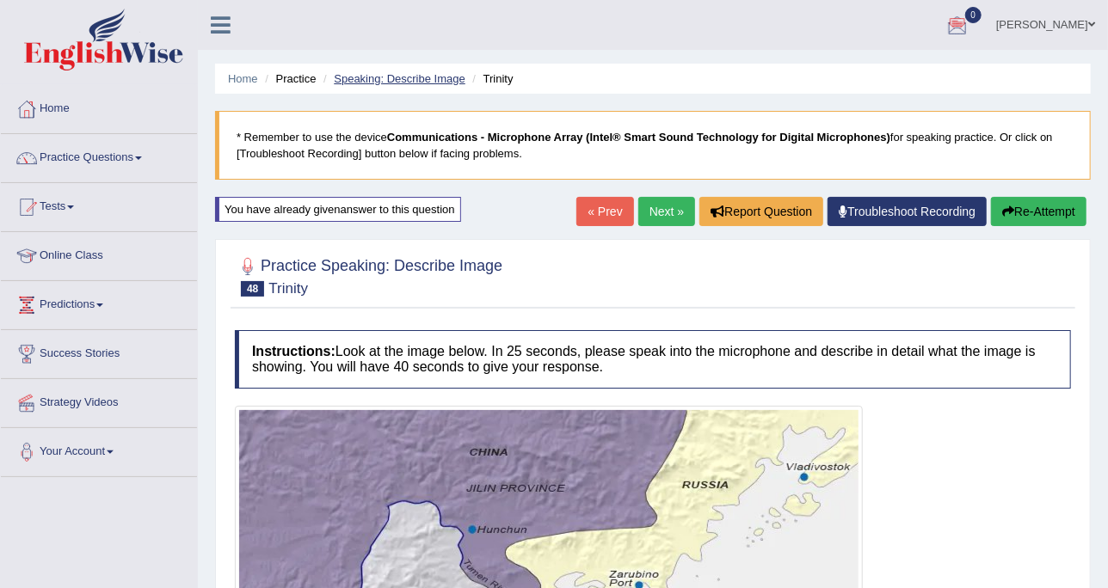
click at [424, 82] on link "Speaking: Describe Image" at bounding box center [399, 78] width 131 height 13
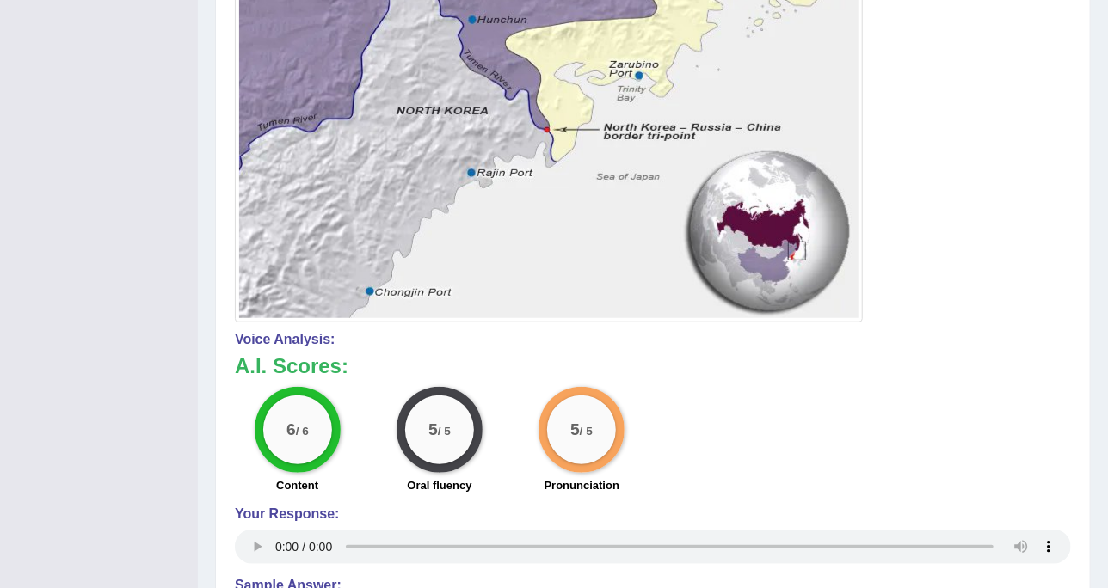
scroll to position [538, 0]
